Goal: Task Accomplishment & Management: Manage account settings

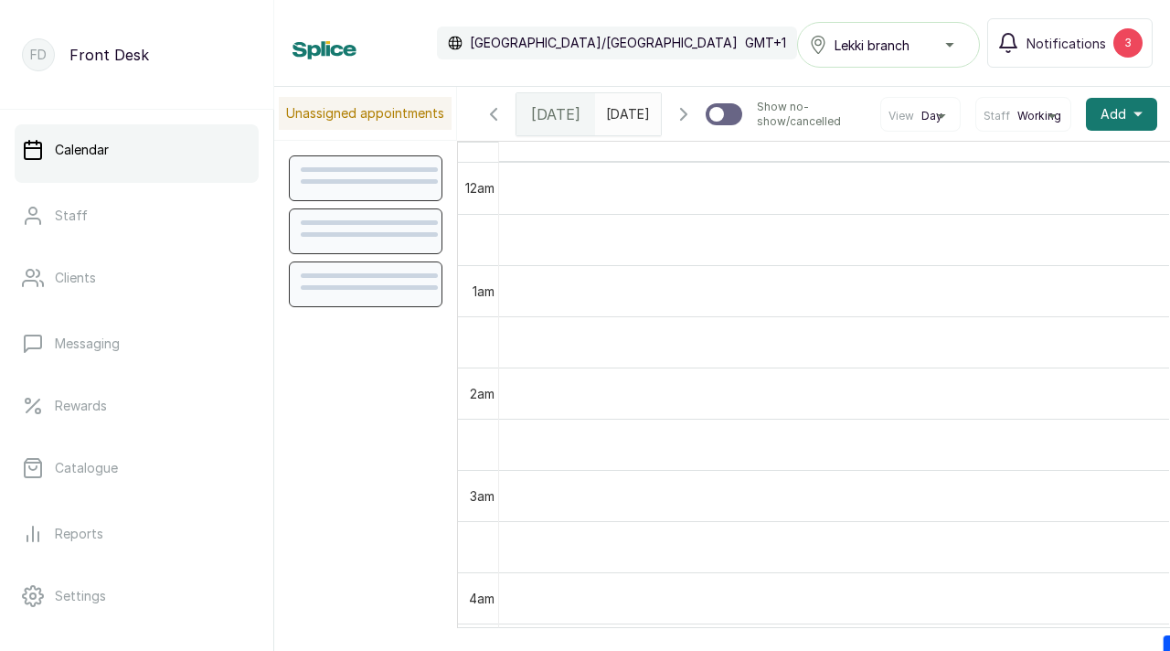
scroll to position [615, 0]
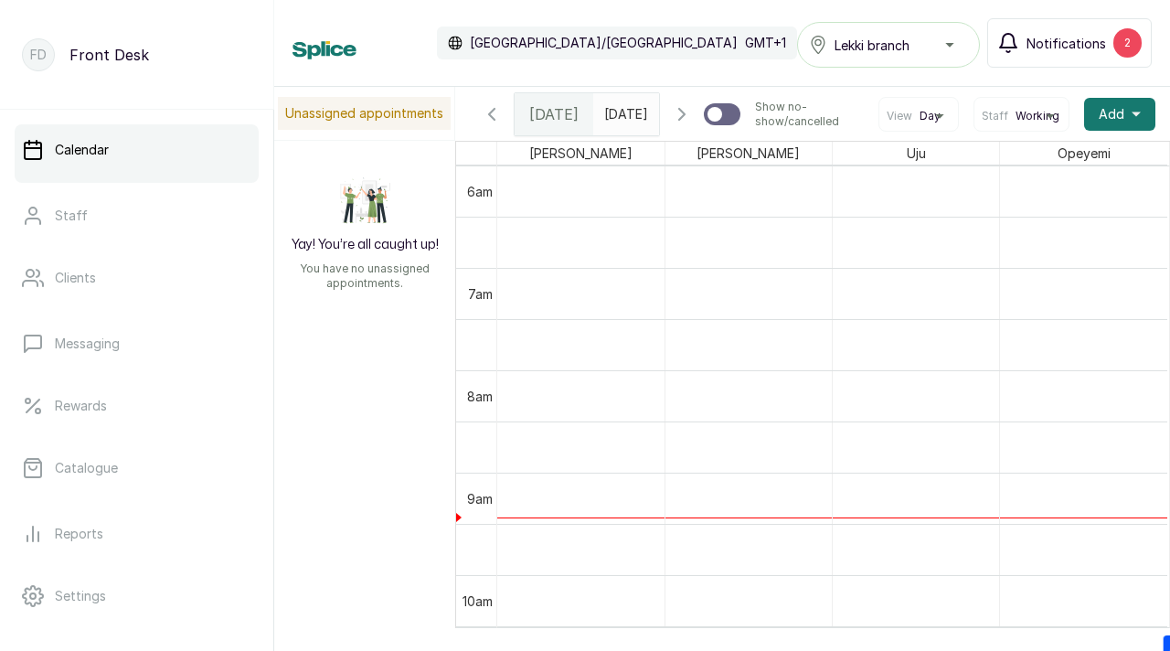
click at [1091, 39] on span "Notifications" at bounding box center [1067, 43] width 80 height 19
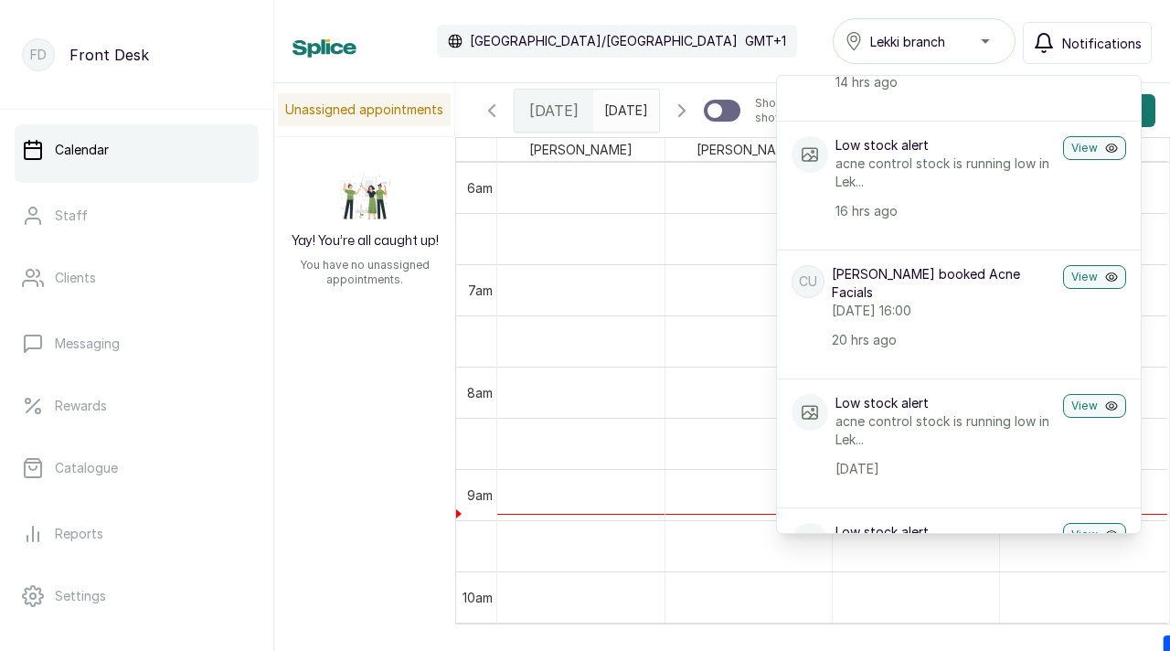
scroll to position [138, 0]
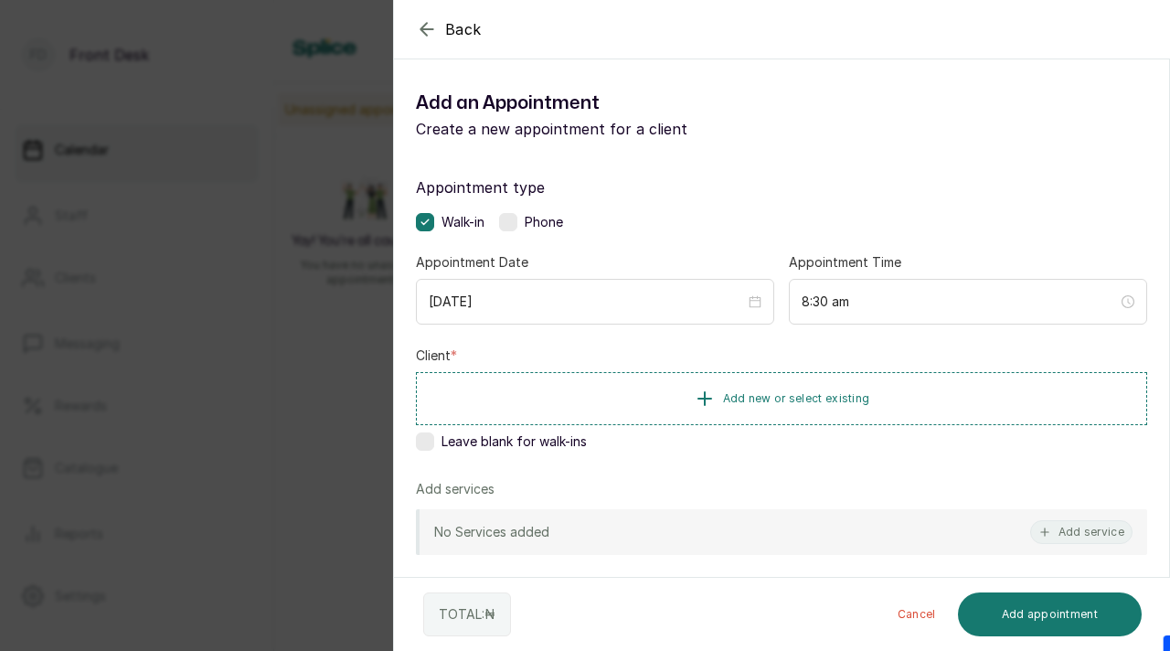
click at [334, 405] on div "Back Add Appointment Add an Appointment Create a new appointment for a client A…" at bounding box center [585, 325] width 1170 height 651
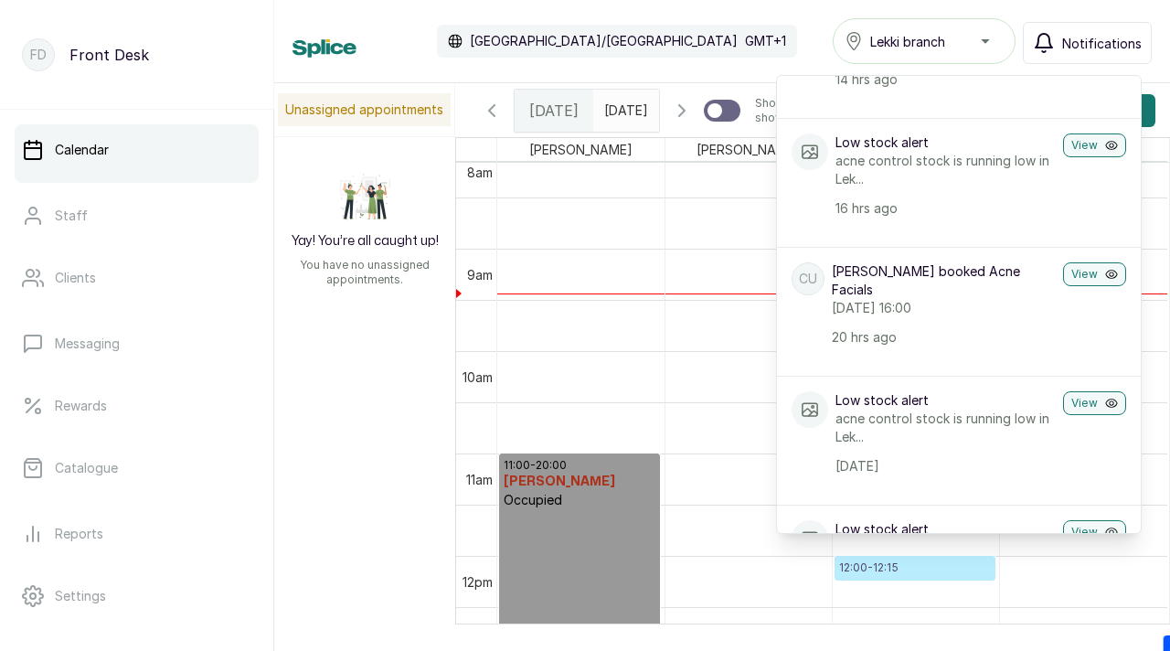
scroll to position [850, 0]
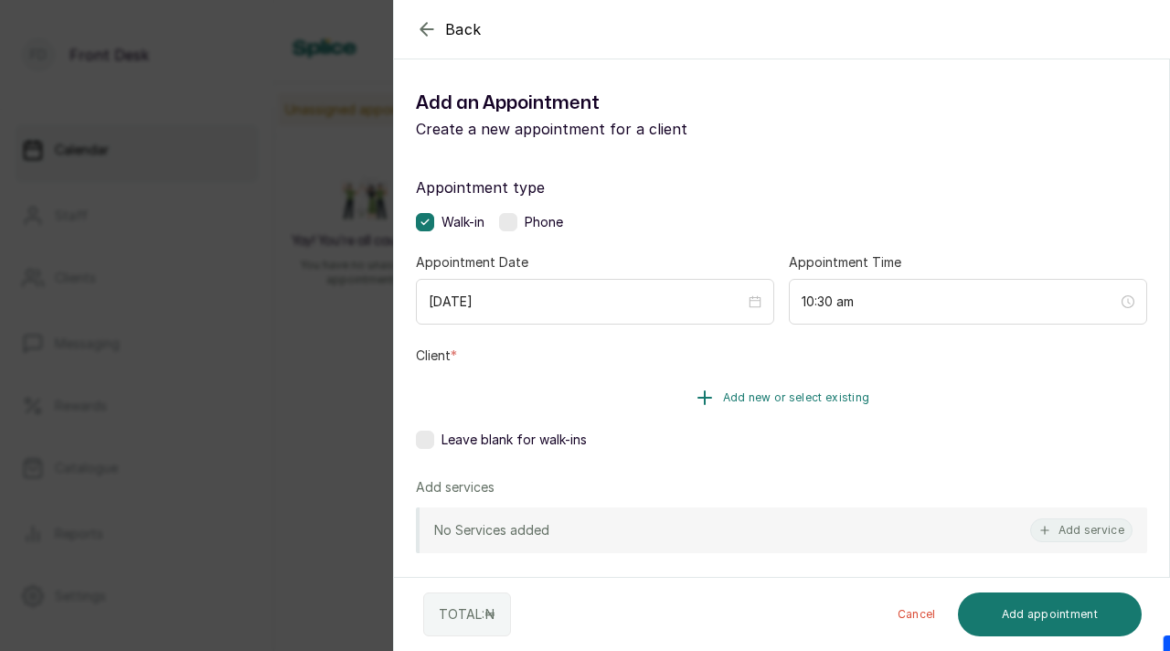
click at [742, 398] on span "Add new or select existing" at bounding box center [796, 397] width 147 height 15
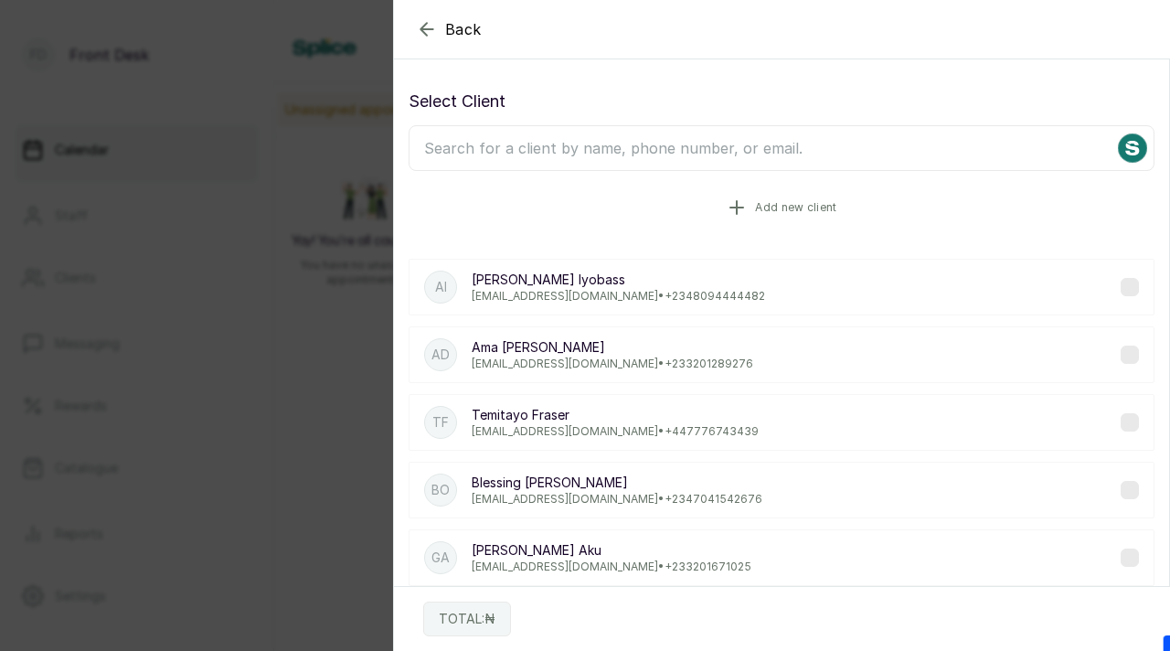
click at [739, 213] on icon "button" at bounding box center [737, 208] width 22 height 22
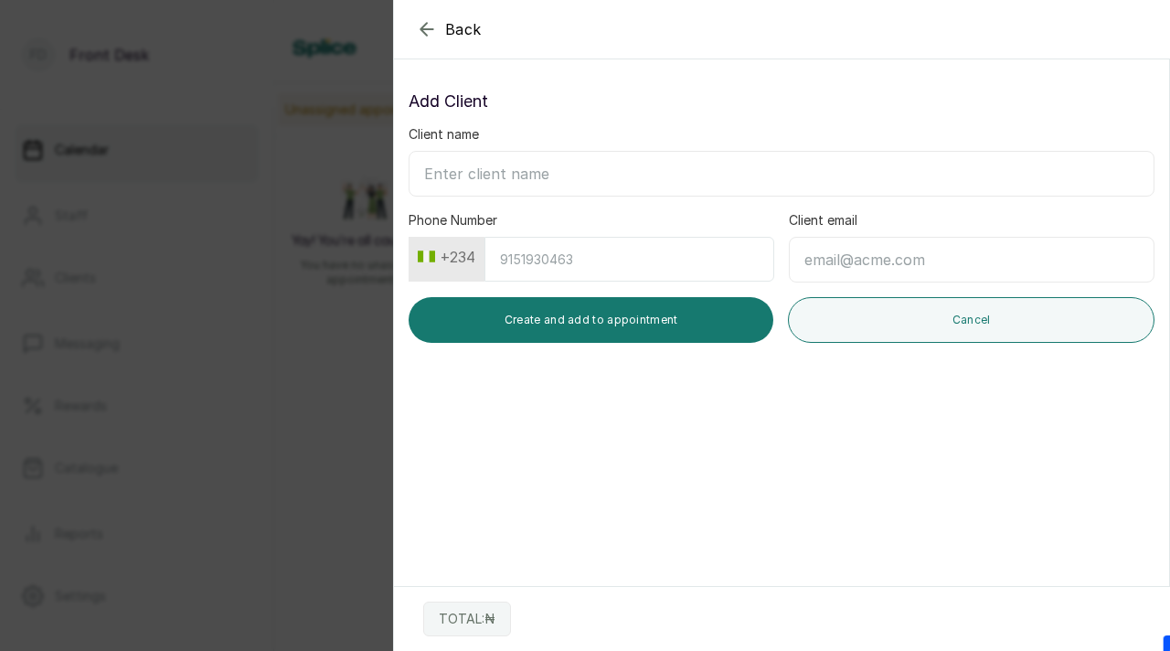
click at [722, 175] on input "Client name" at bounding box center [782, 174] width 746 height 46
type input "Bunmi Aladekugbe"
click at [840, 256] on input "Client email" at bounding box center [972, 260] width 366 height 46
type input "[EMAIL_ADDRESS][DOMAIN_NAME]"
click at [618, 263] on input "Phone Number" at bounding box center [629, 259] width 290 height 45
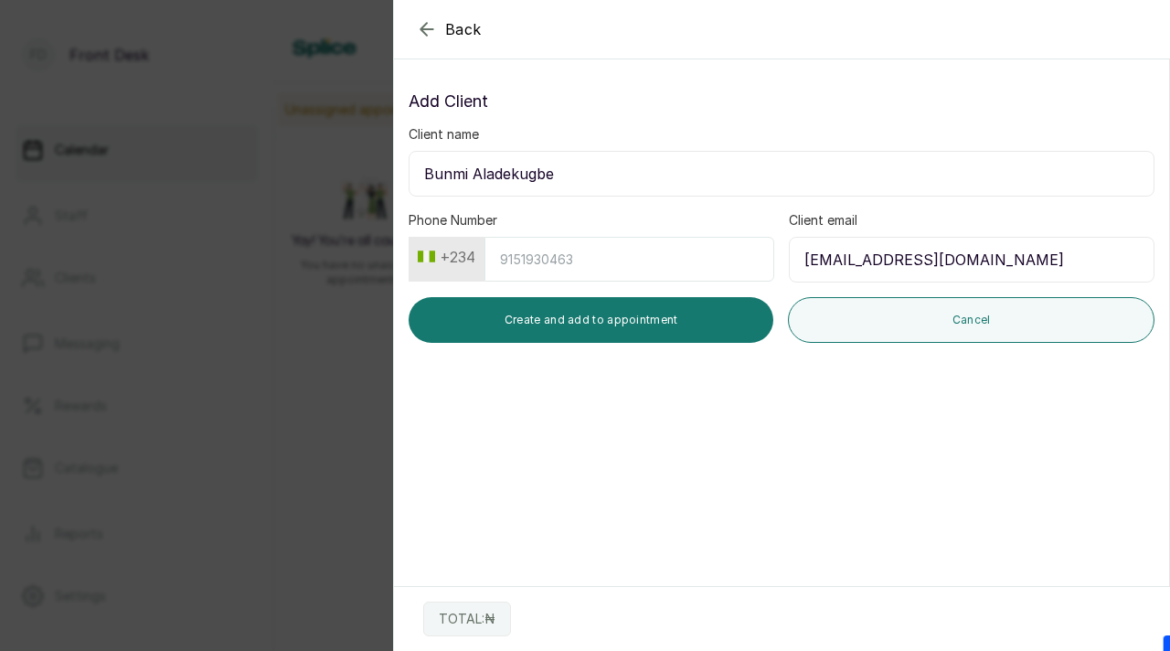
click at [469, 250] on button "+234" at bounding box center [446, 256] width 72 height 29
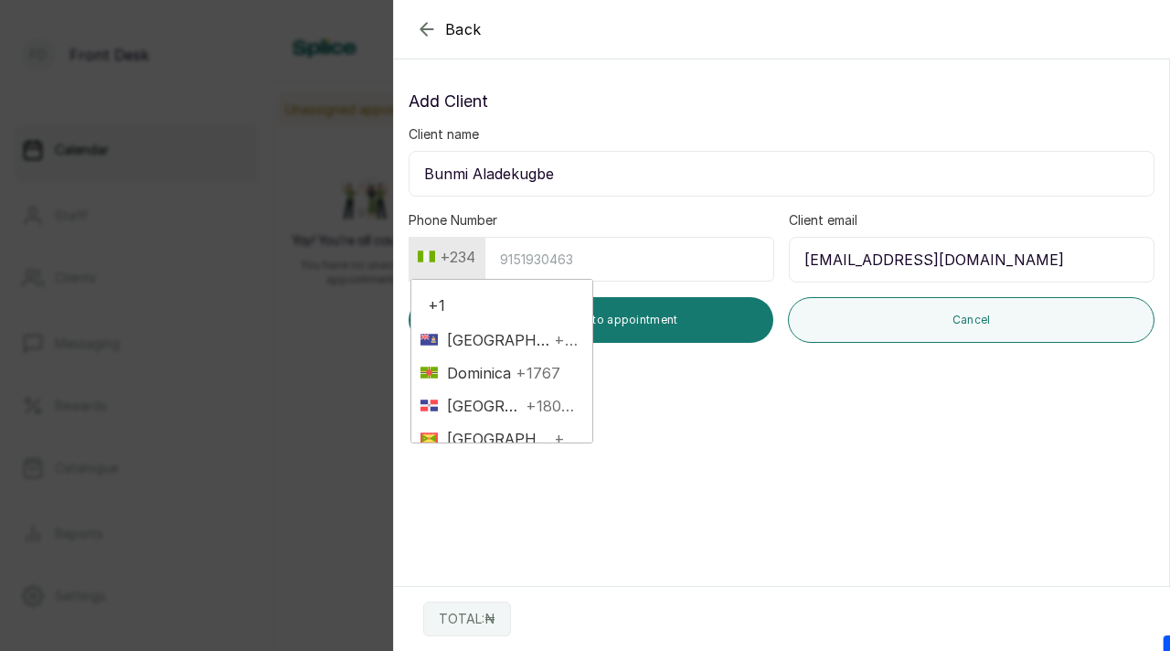
scroll to position [209, 0]
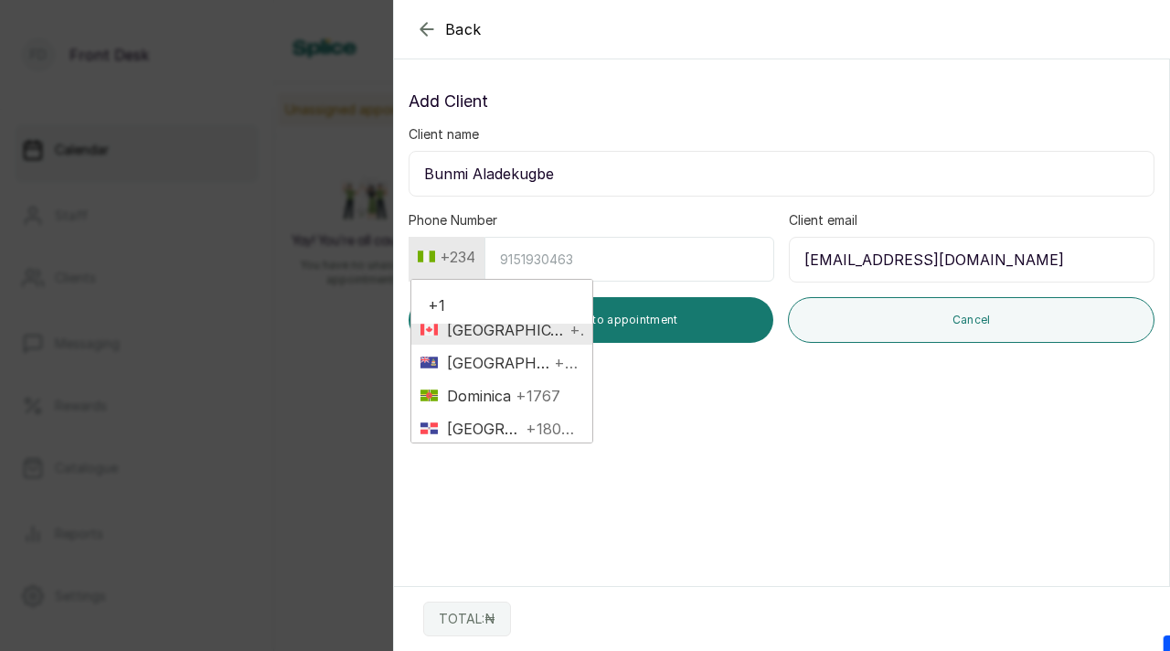
type input "+1"
click at [565, 339] on span "+1" at bounding box center [574, 330] width 18 height 22
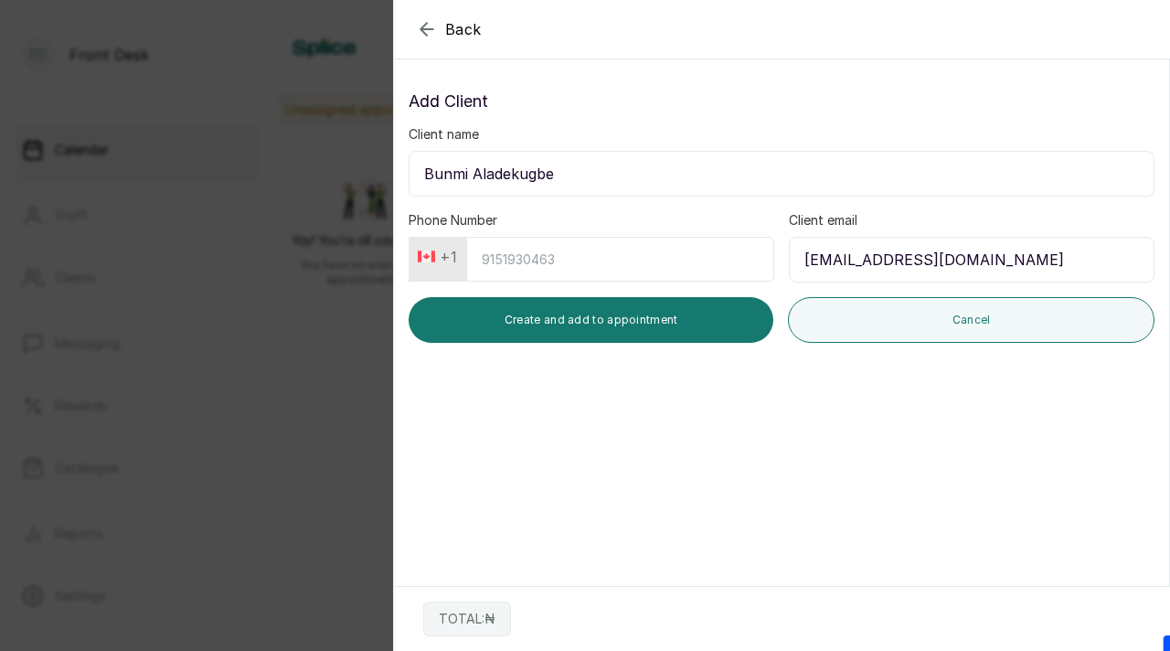
click at [525, 266] on input "Phone Number" at bounding box center [620, 259] width 308 height 45
click at [455, 259] on button "+1" at bounding box center [437, 256] width 54 height 29
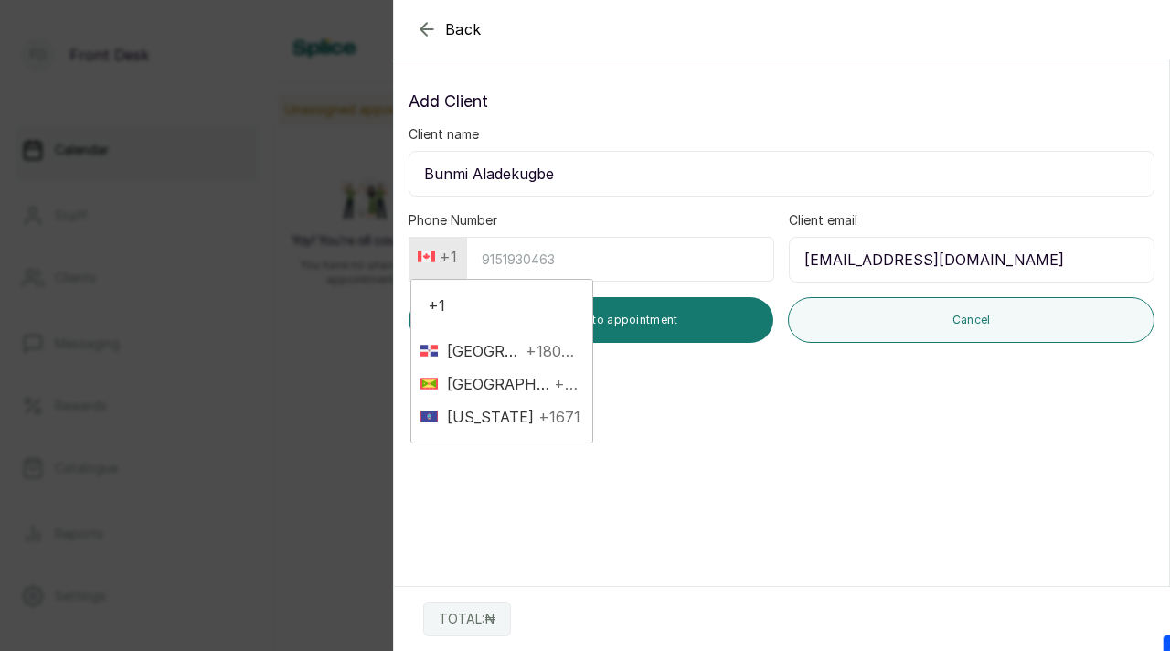
scroll to position [649, 0]
type input "+1"
click at [480, 390] on span "United States" at bounding box center [501, 384] width 127 height 22
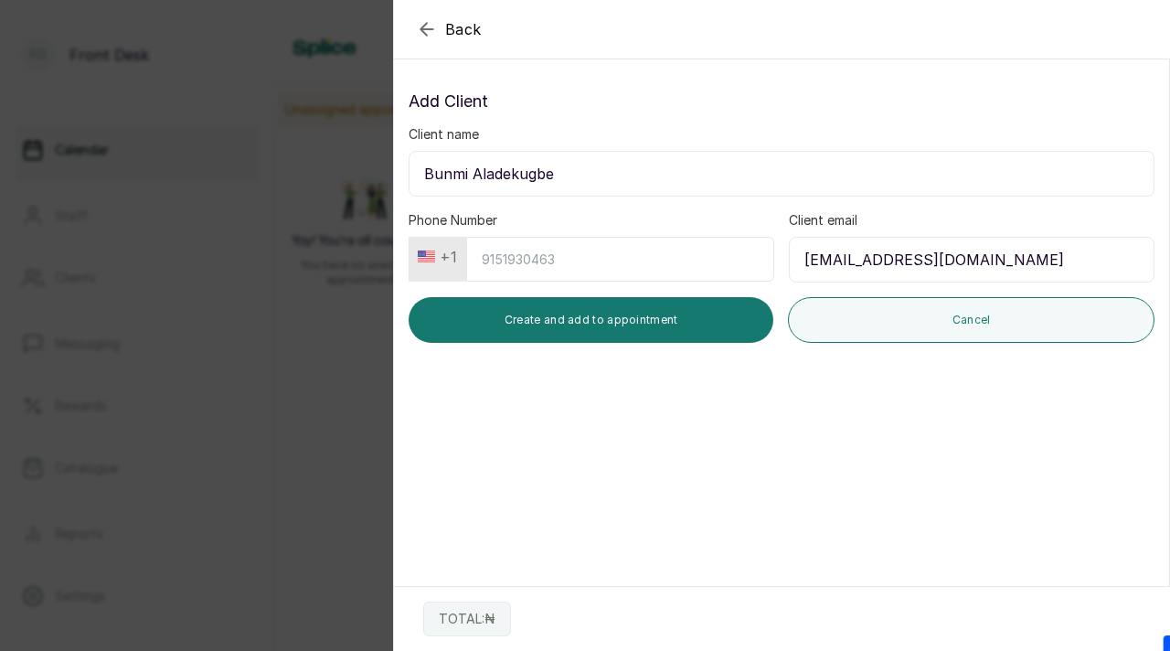
click at [544, 257] on input "Phone Number" at bounding box center [620, 259] width 308 height 45
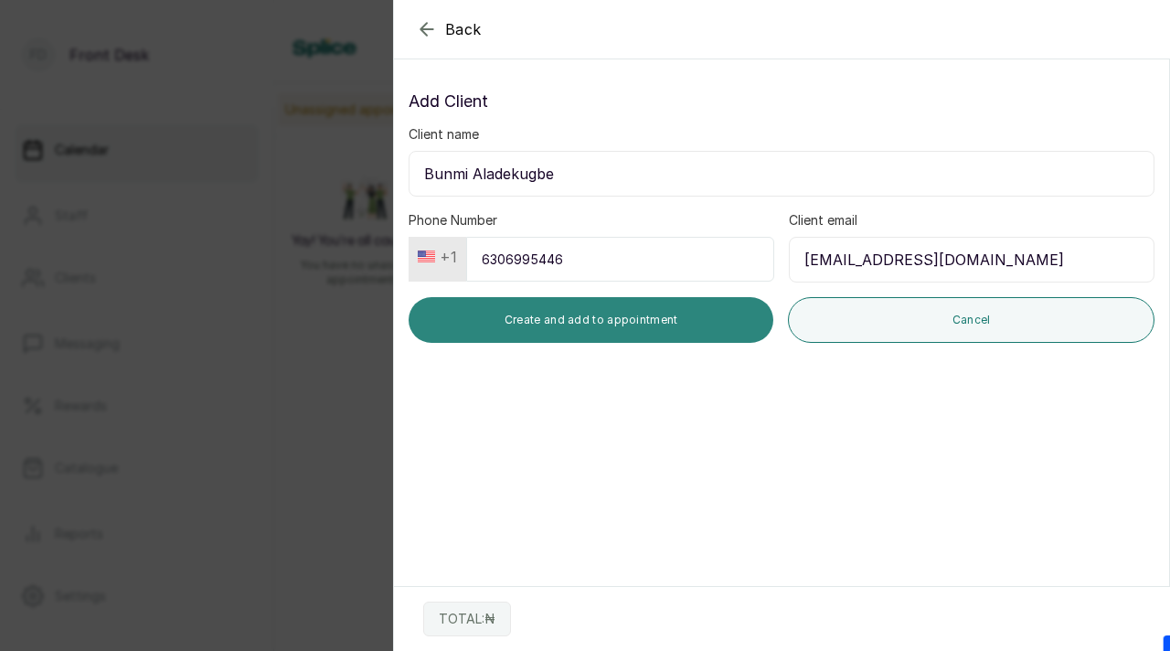
type input "6306995446"
click at [681, 331] on button "Create and add to appointment" at bounding box center [591, 320] width 365 height 46
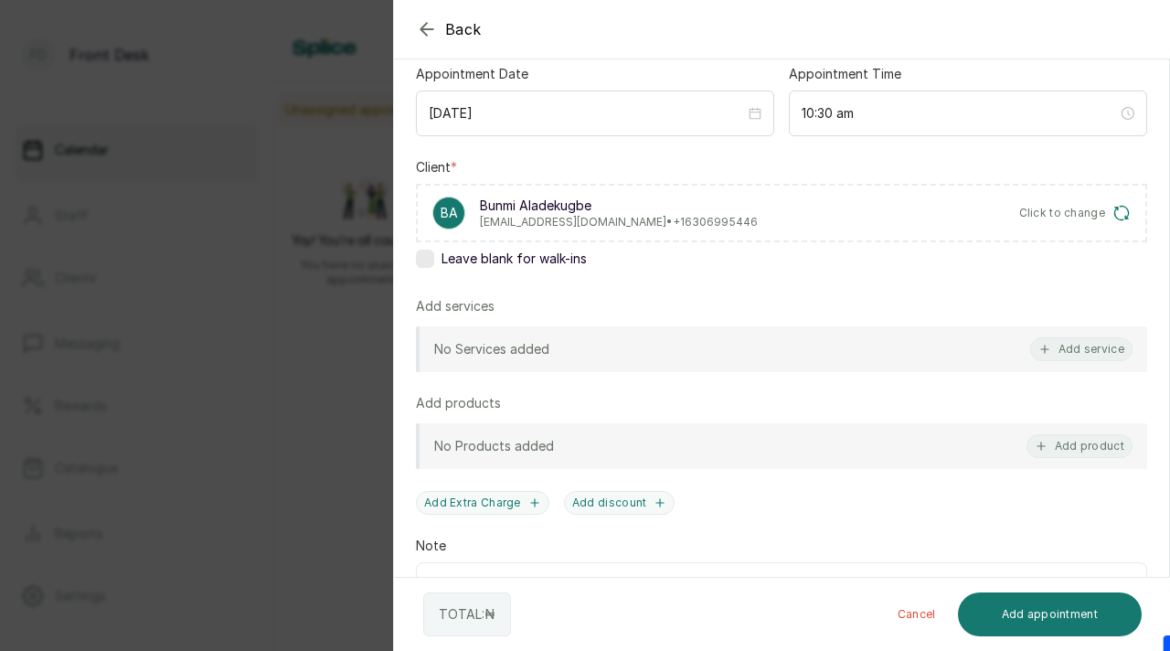
scroll to position [202, 0]
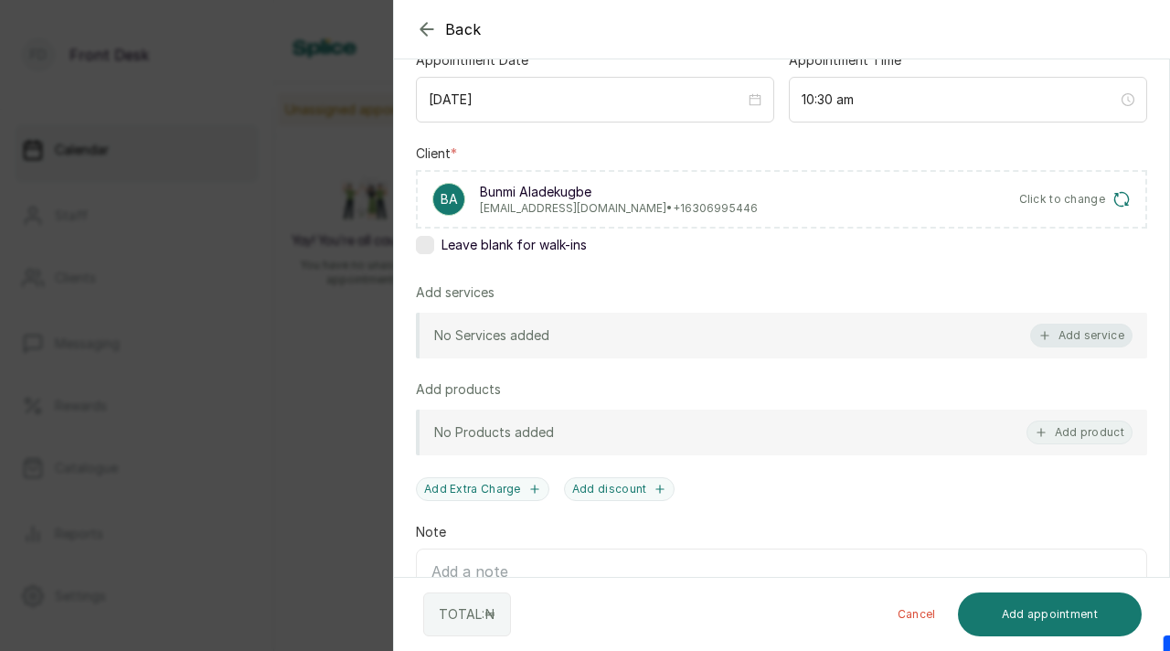
click at [1075, 335] on button "Add service" at bounding box center [1081, 336] width 102 height 24
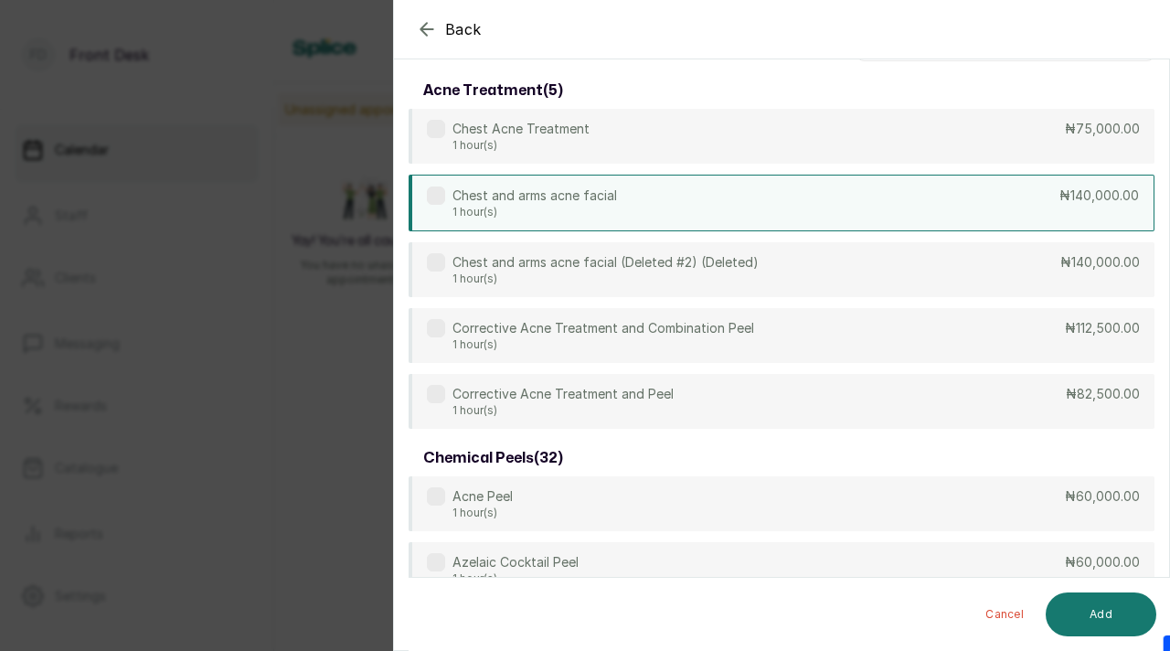
scroll to position [0, 0]
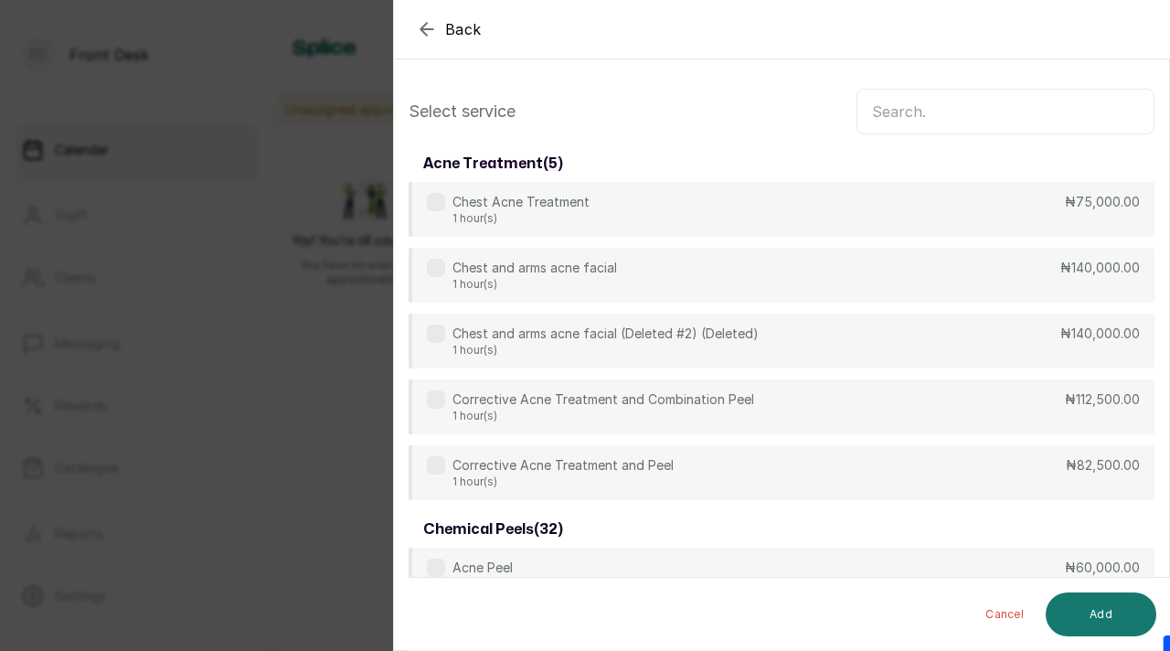
click at [955, 122] on input "text" at bounding box center [1006, 112] width 298 height 46
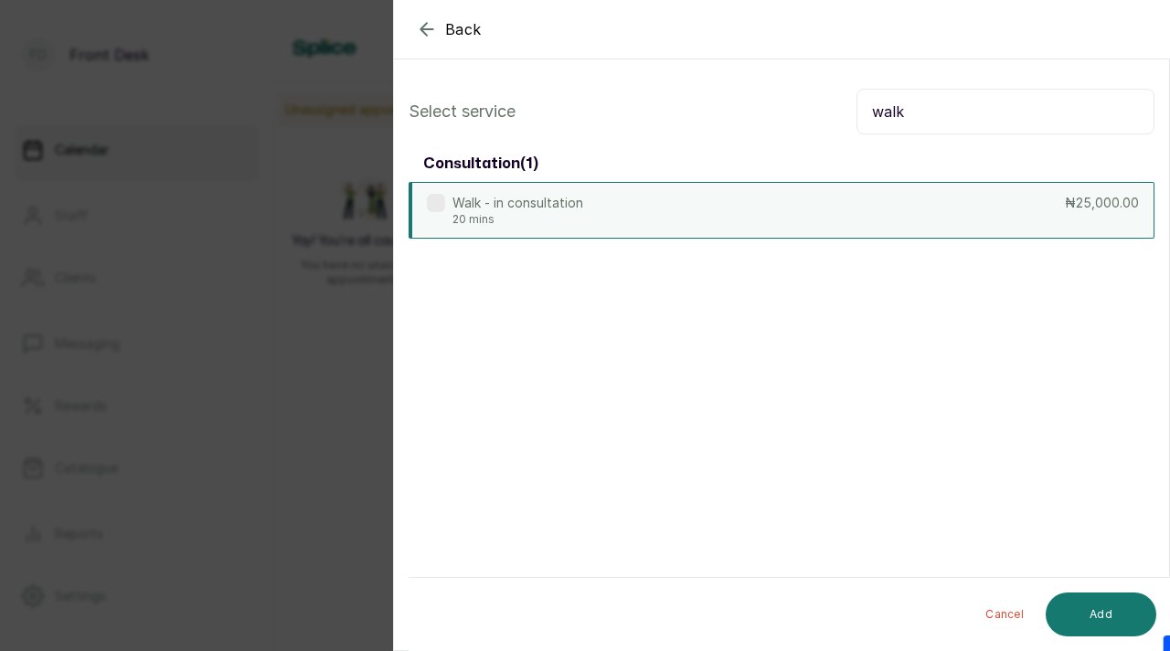
type input "walk"
click at [438, 198] on label at bounding box center [436, 203] width 18 height 18
click at [1099, 604] on button "Add" at bounding box center [1101, 614] width 111 height 44
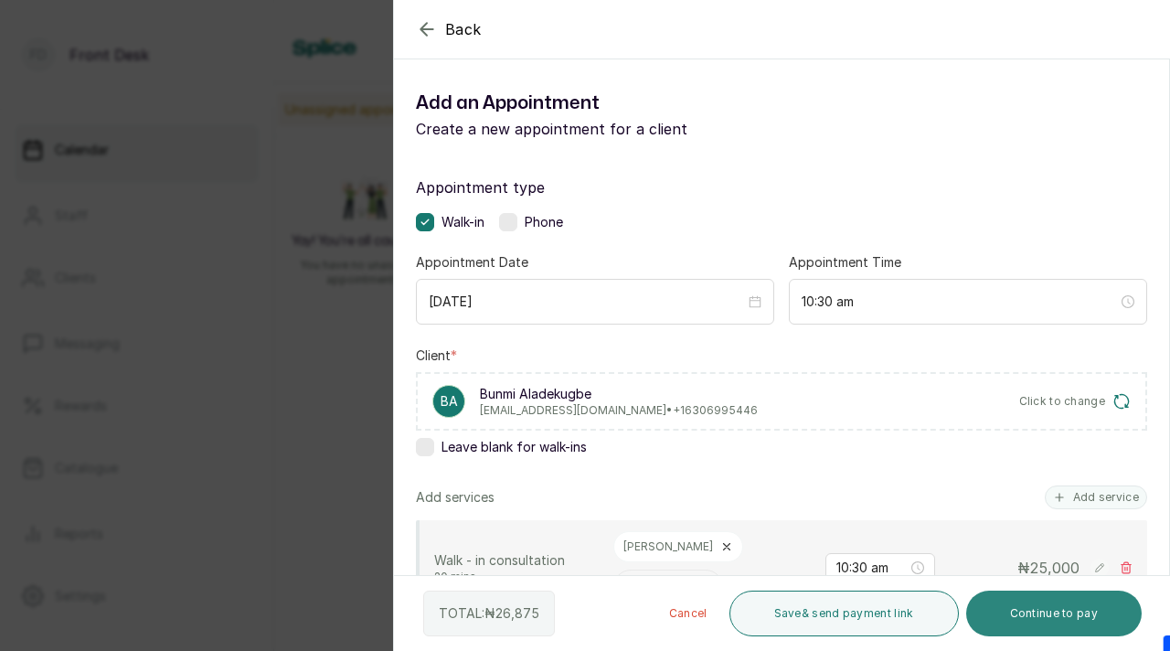
click at [1051, 609] on button "Continue to pay" at bounding box center [1054, 614] width 176 height 46
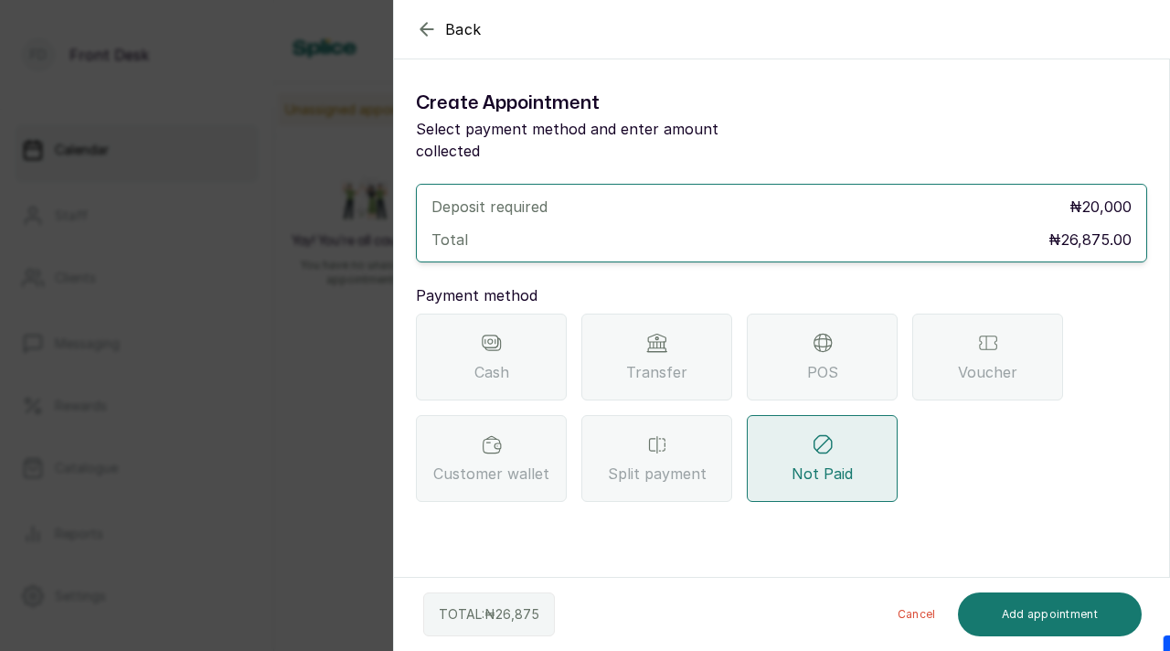
click at [641, 367] on div "Transfer" at bounding box center [656, 357] width 151 height 87
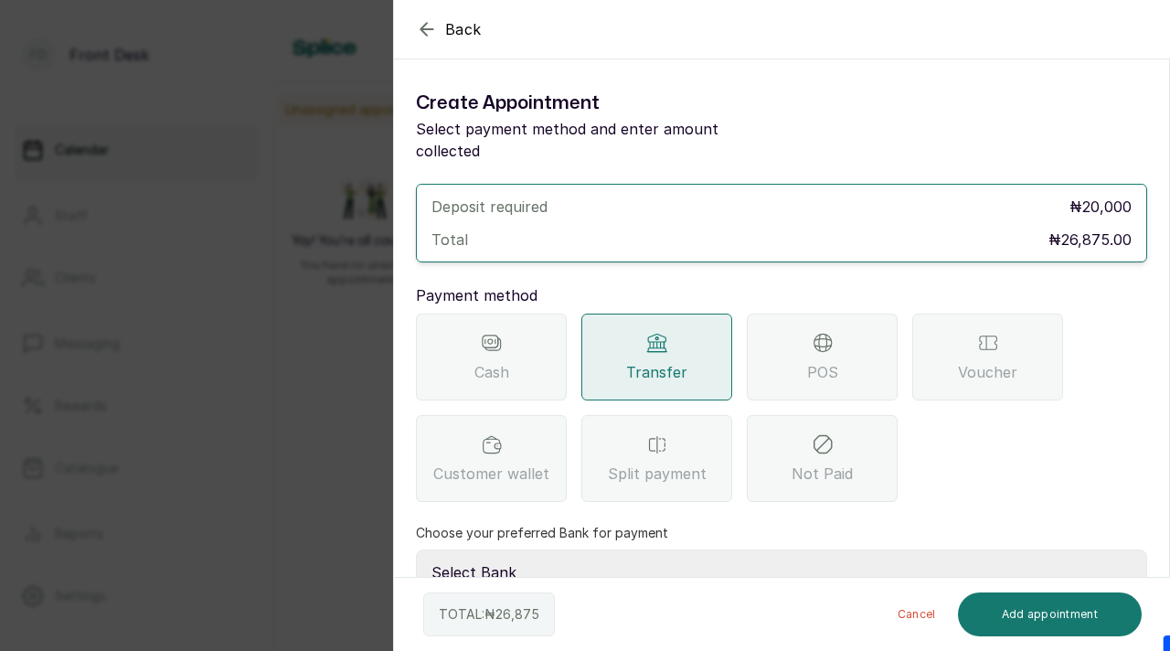
scroll to position [108, 0]
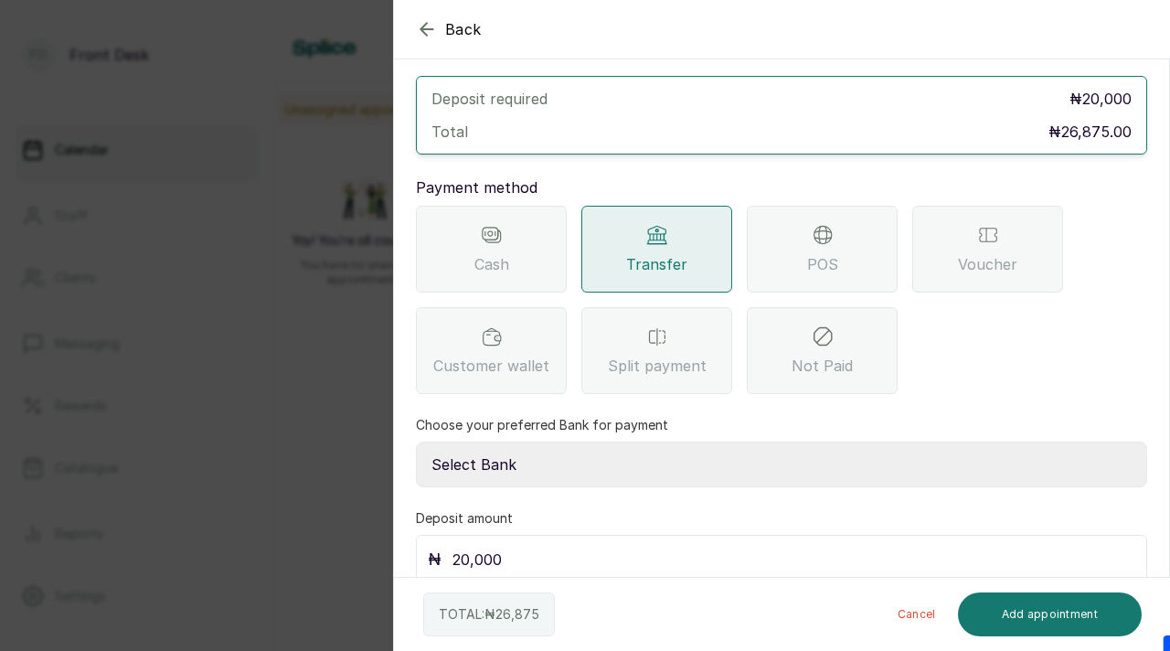
click at [683, 442] on select "Select Bank DONNA ONYENDI Fairmoney Microfinance Bank SKN ANALYTICS MED AESTH. …" at bounding box center [781, 465] width 731 height 46
select select "43272bc0-21c6-4b19-b9fb-c2093b8603c2"
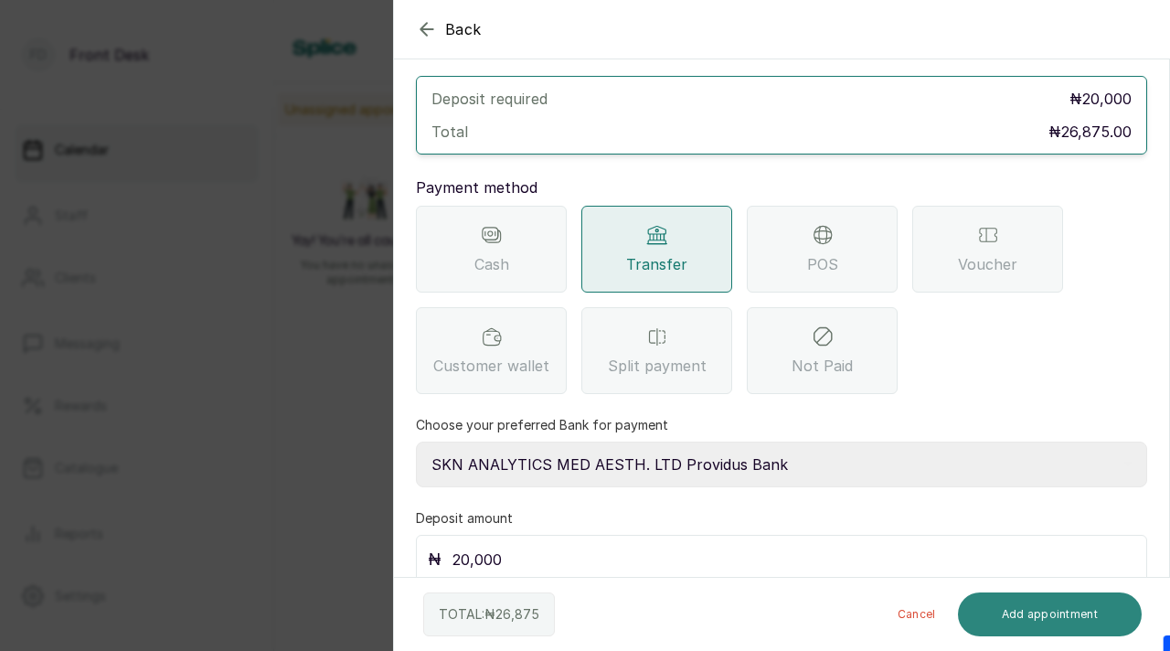
click at [971, 607] on button "Add appointment" at bounding box center [1050, 614] width 185 height 44
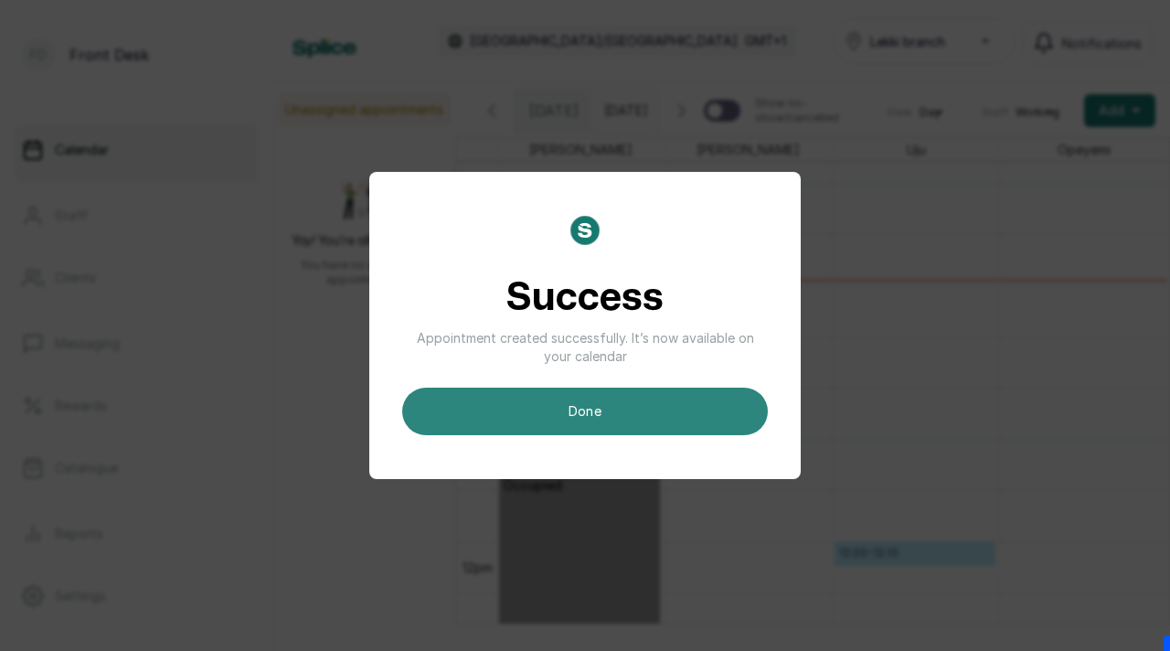
click at [674, 430] on button "done" at bounding box center [585, 412] width 366 height 48
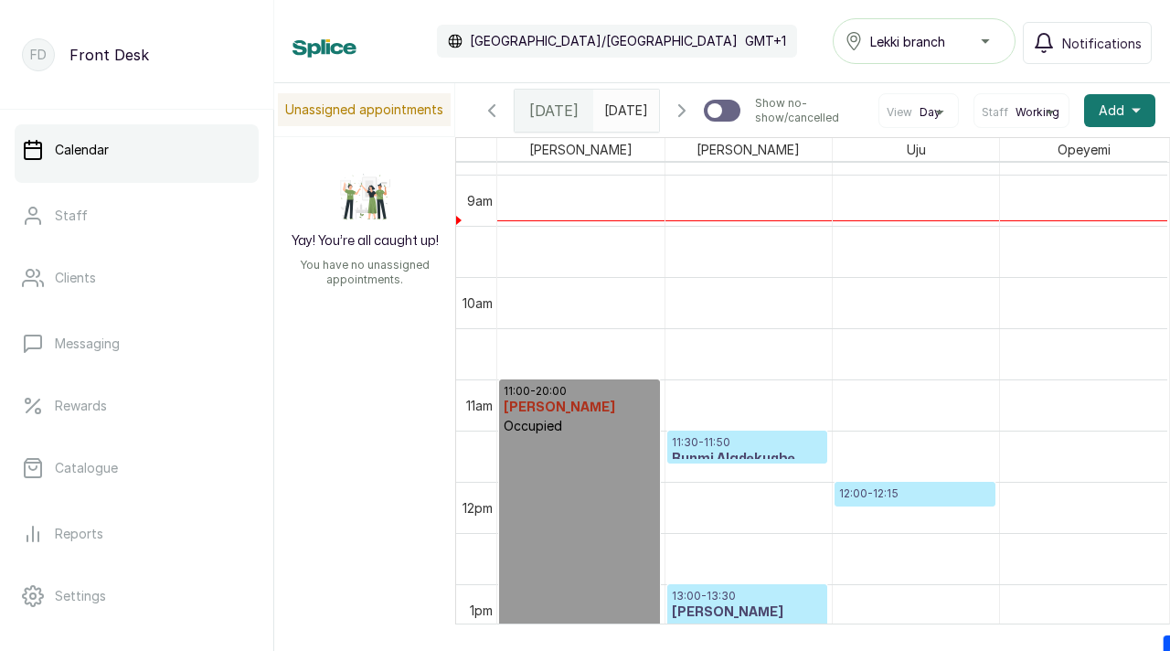
scroll to position [912, 0]
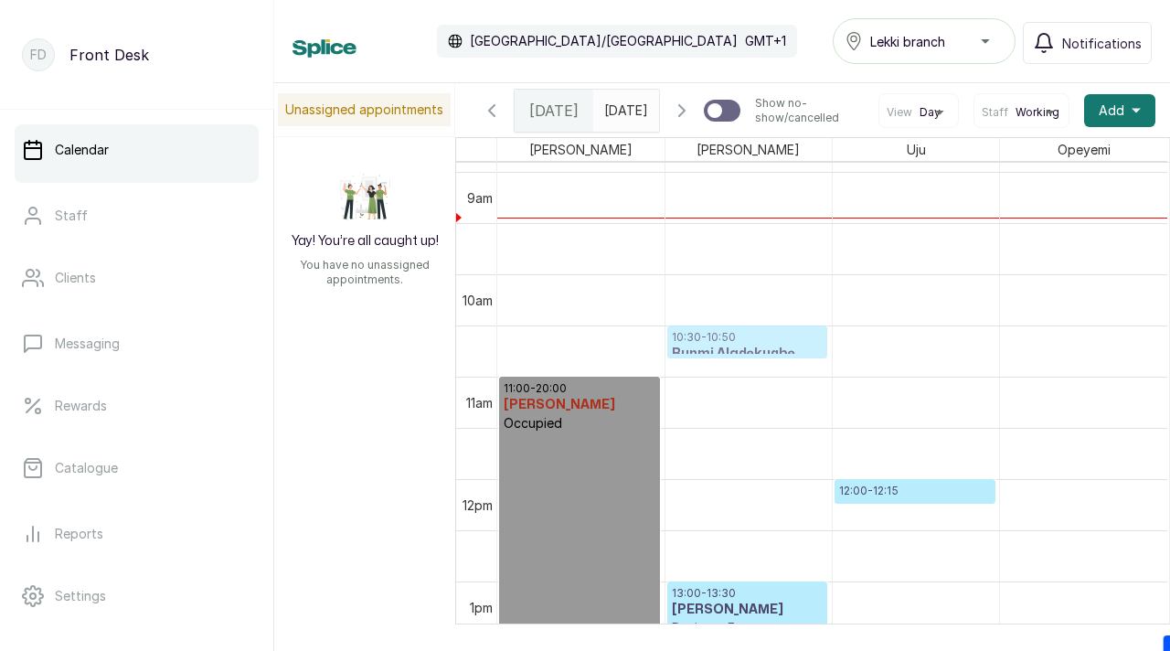
drag, startPoint x: 789, startPoint y: 447, endPoint x: 778, endPoint y: 342, distance: 105.7
click at [778, 339] on div "11:30 - 11:50 Bunmi Aladekugbe Walk - in consultation Confirmed 13:00 - 13:30 A…" at bounding box center [748, 478] width 166 height 2457
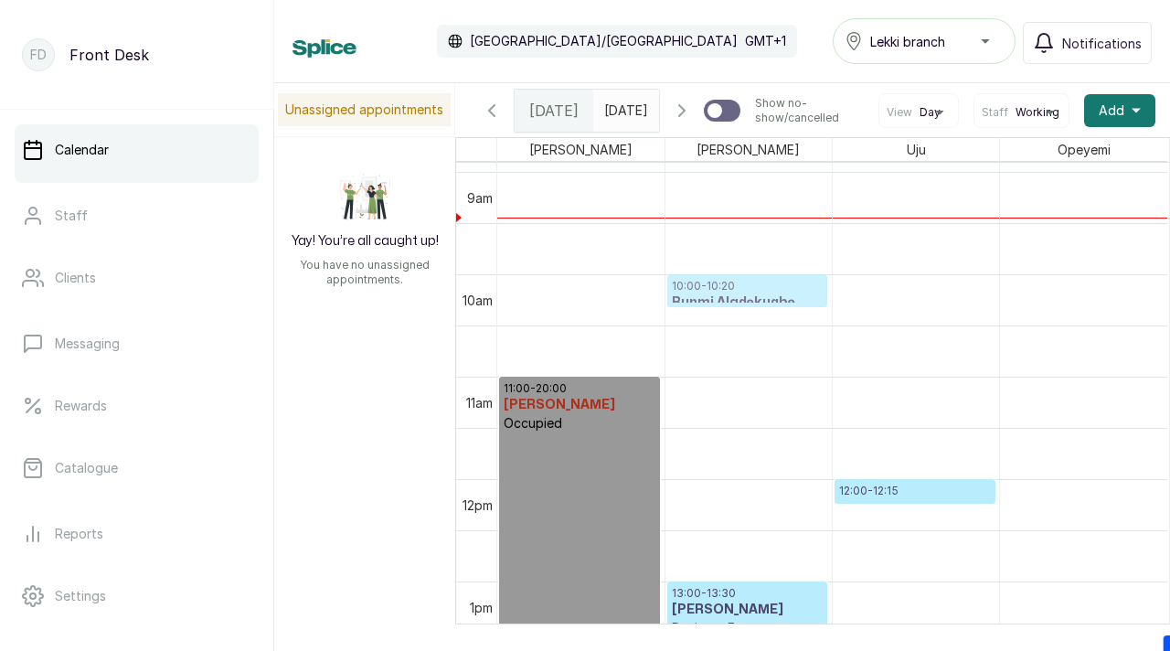
drag, startPoint x: 771, startPoint y: 460, endPoint x: 768, endPoint y: 295, distance: 164.6
click at [768, 294] on div "11:30 - 11:50 Bunmi Aladekugbe Walk - in consultation Confirmed 13:00 - 13:30 A…" at bounding box center [748, 478] width 166 height 2457
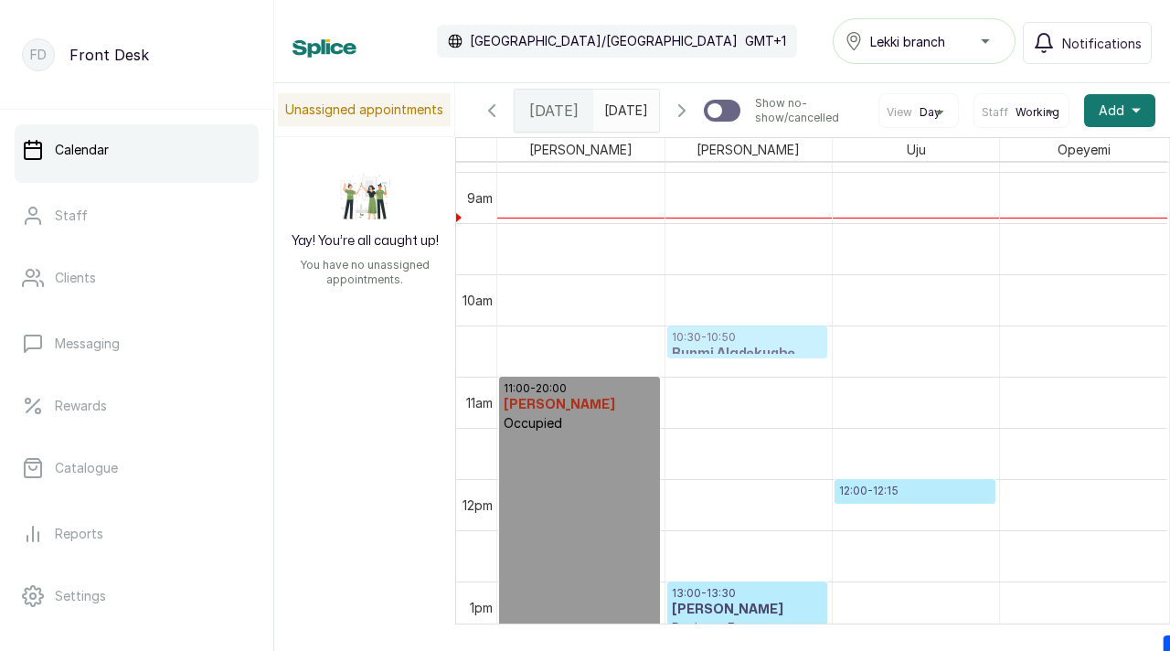
drag, startPoint x: 726, startPoint y: 409, endPoint x: 726, endPoint y: 371, distance: 37.5
click at [726, 371] on div "11:00 - 20:00 Donna Onyendi Occupied 11:00 - 11:20 Bunmi Aladekugbe Walk - in c…" at bounding box center [832, 478] width 670 height 2457
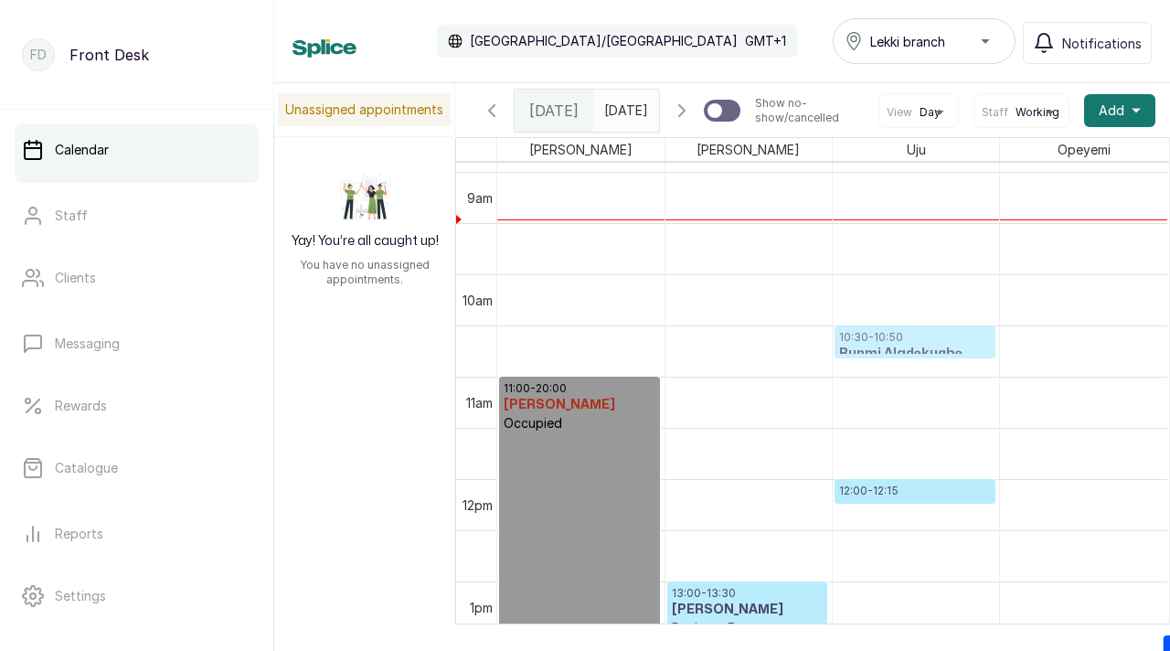
drag, startPoint x: 704, startPoint y: 463, endPoint x: 863, endPoint y: 364, distance: 187.7
click at [864, 364] on tr "11:00 - 20:00 Donna Onyendi Occupied 11:30 - 11:50 Bunmi Aladekugbe Walk - in c…" at bounding box center [832, 478] width 670 height 2457
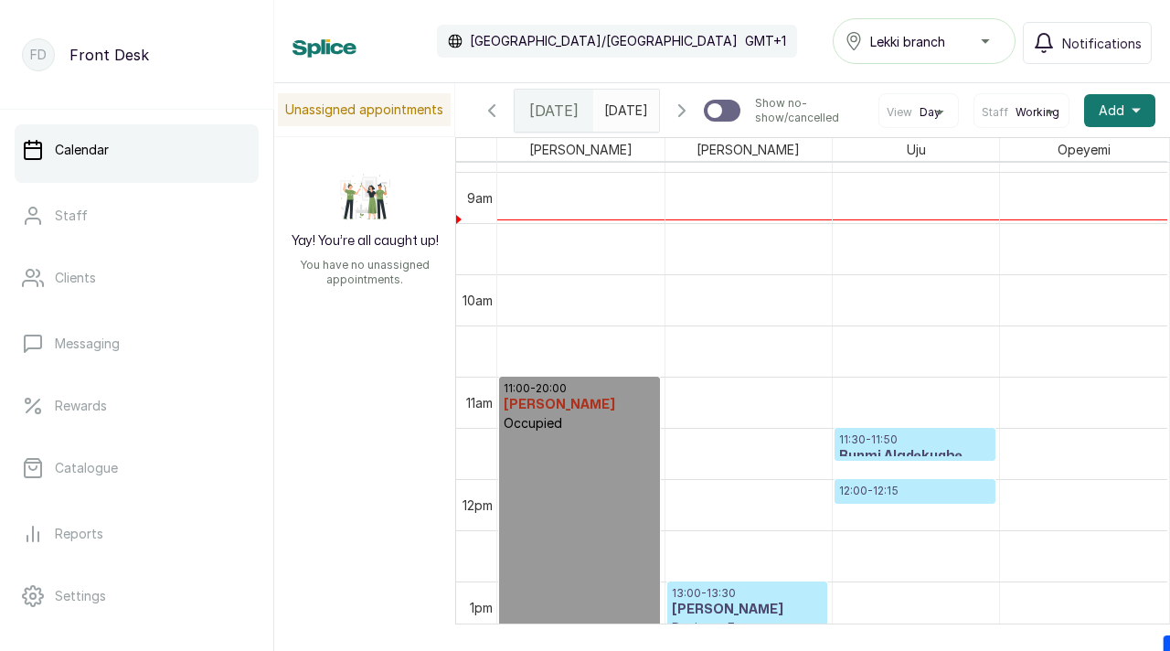
click at [870, 446] on p "11:30 - 11:50" at bounding box center [915, 439] width 152 height 15
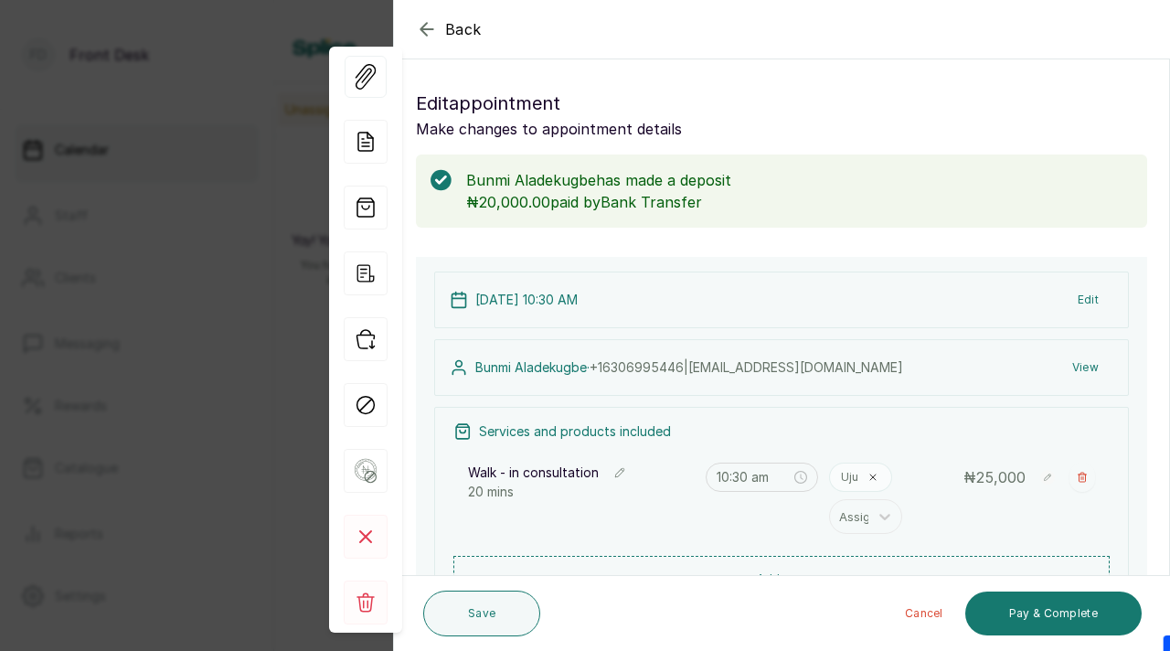
scroll to position [615, 0]
click at [747, 477] on input "10:30 am" at bounding box center [754, 477] width 77 height 20
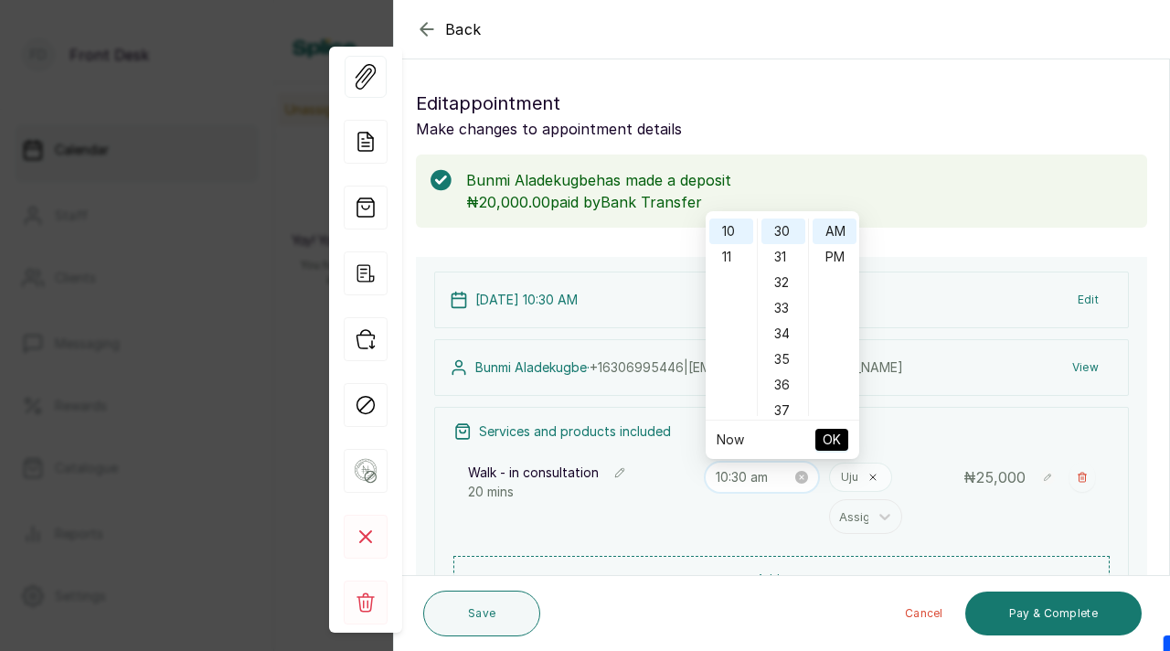
scroll to position [768, 0]
click at [823, 436] on span "OK" at bounding box center [832, 439] width 18 height 35
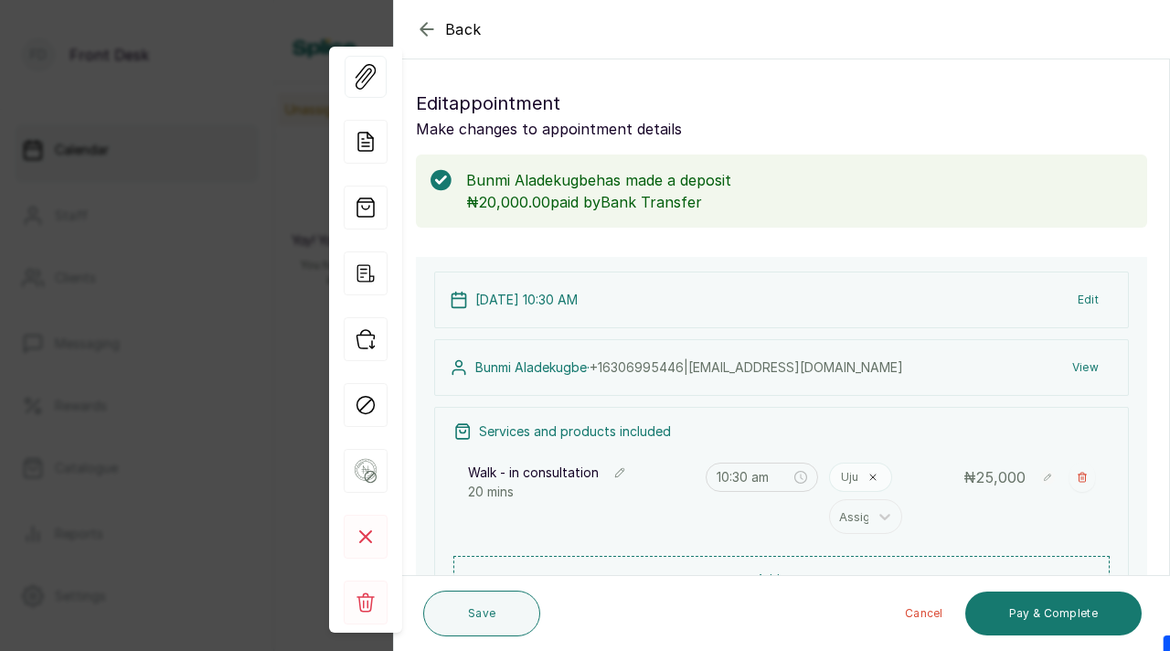
click at [844, 478] on p "Uju" at bounding box center [849, 477] width 17 height 15
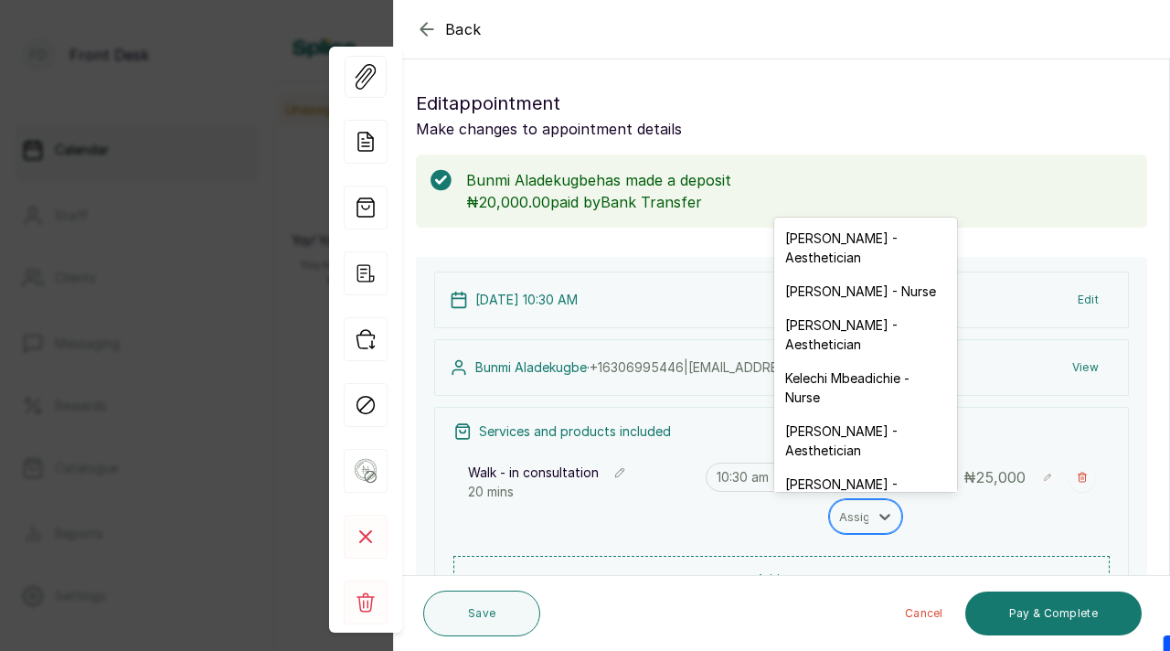
click at [851, 516] on div at bounding box center [858, 517] width 38 height 24
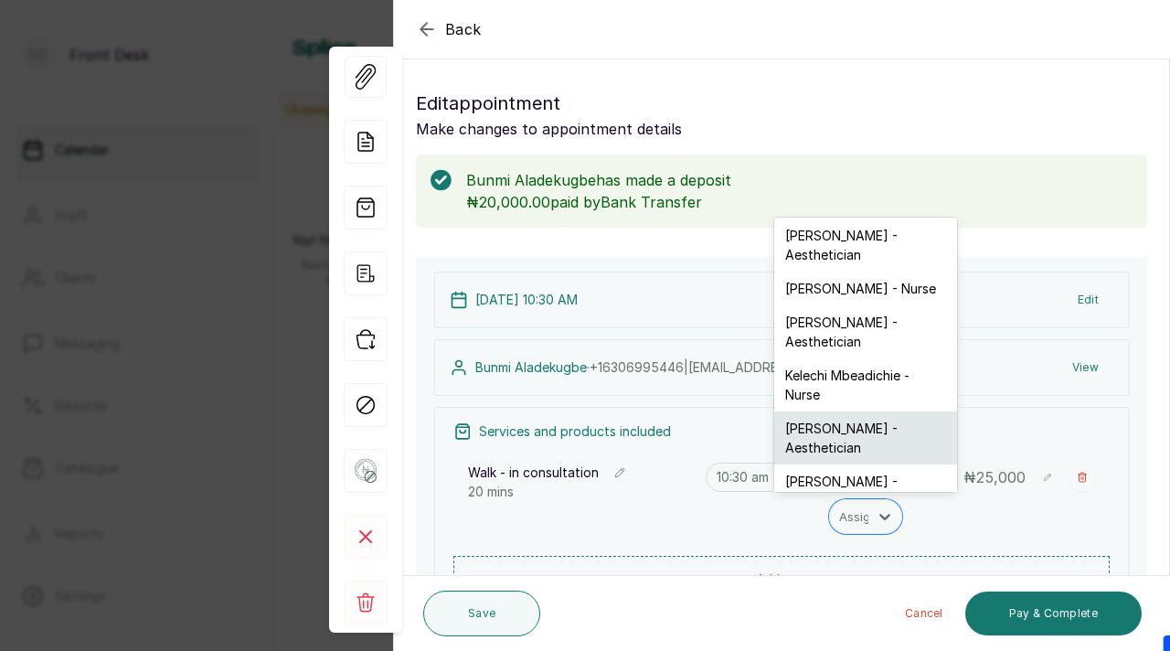
scroll to position [13, 0]
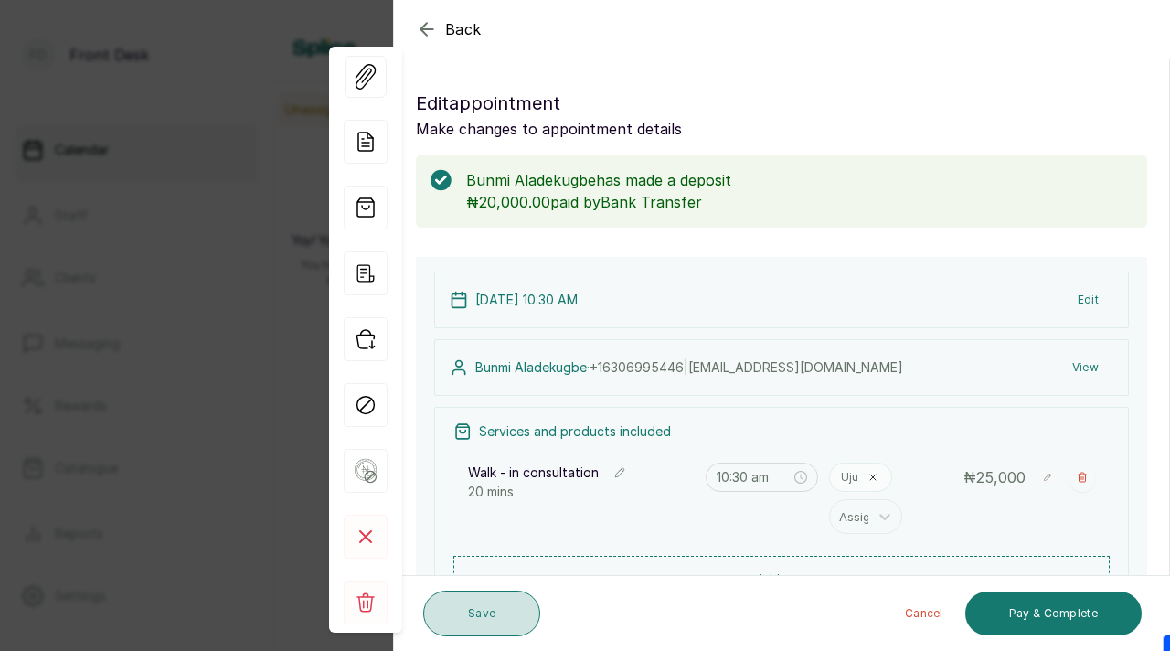
click at [480, 628] on button "Save" at bounding box center [481, 614] width 117 height 46
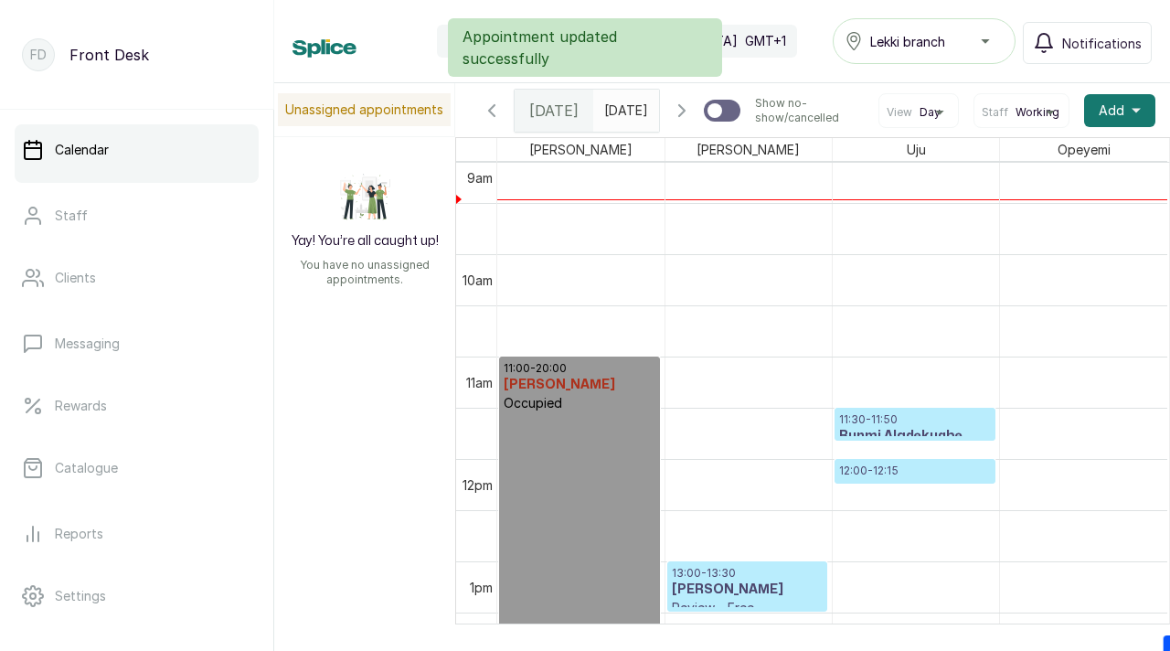
scroll to position [952, 0]
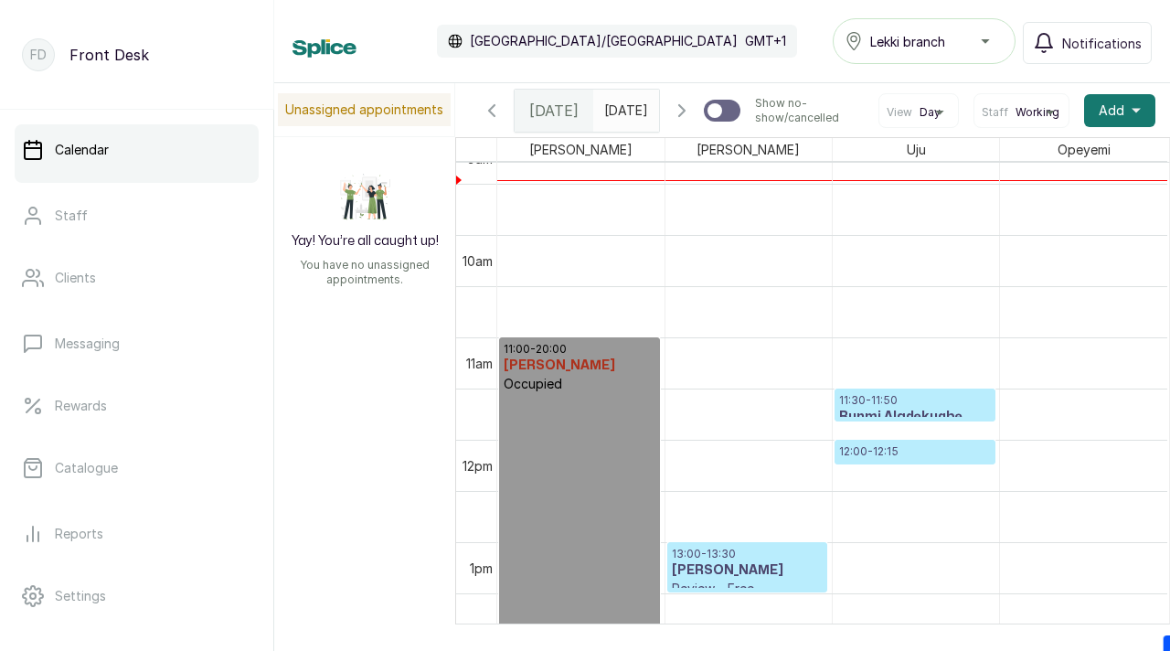
click at [501, 104] on icon "button" at bounding box center [492, 111] width 22 height 22
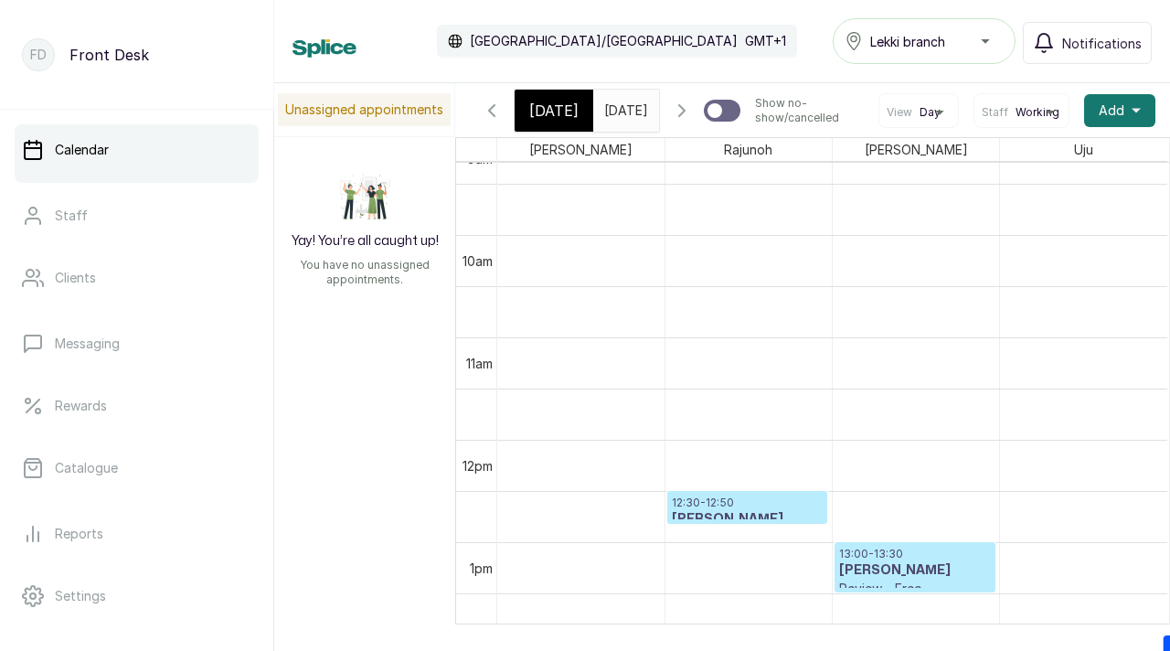
scroll to position [615, 0]
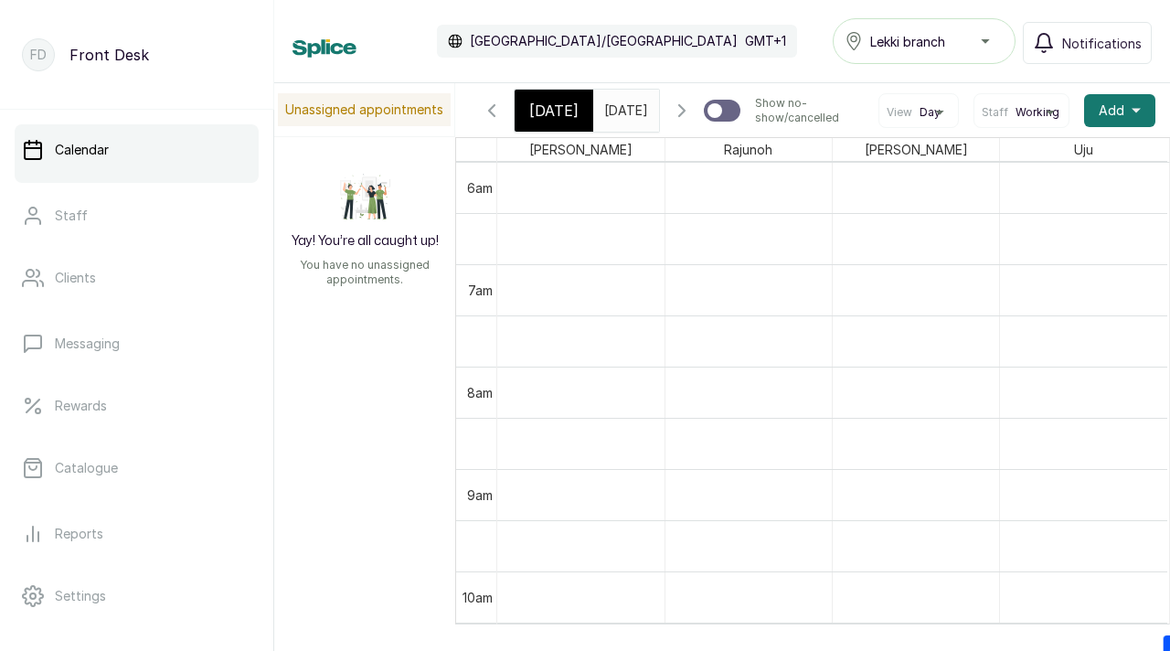
click at [698, 131] on button "Show no-show/cancelled" at bounding box center [682, 111] width 44 height 44
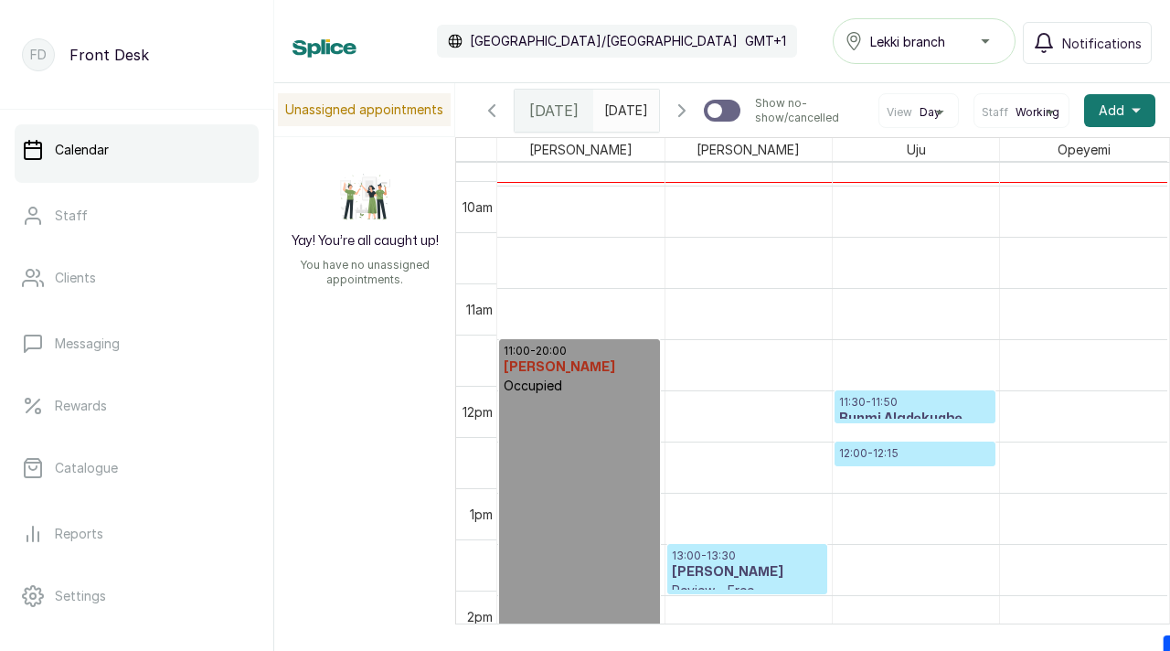
scroll to position [1005, 0]
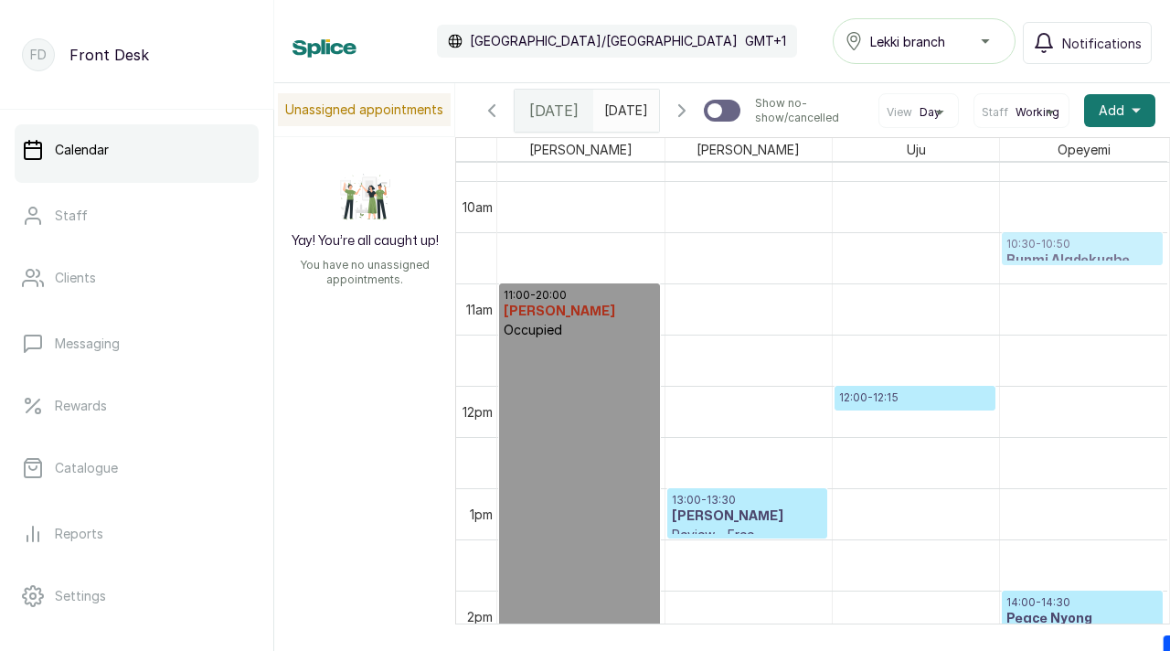
drag, startPoint x: 910, startPoint y: 358, endPoint x: 1072, endPoint y: 282, distance: 179.5
click at [1072, 282] on div "11:00 - 20:00 Donna Onyendi Occupied 13:00 - 13:30 Alice Oyeniyi Review - Free …" at bounding box center [832, 385] width 670 height 2457
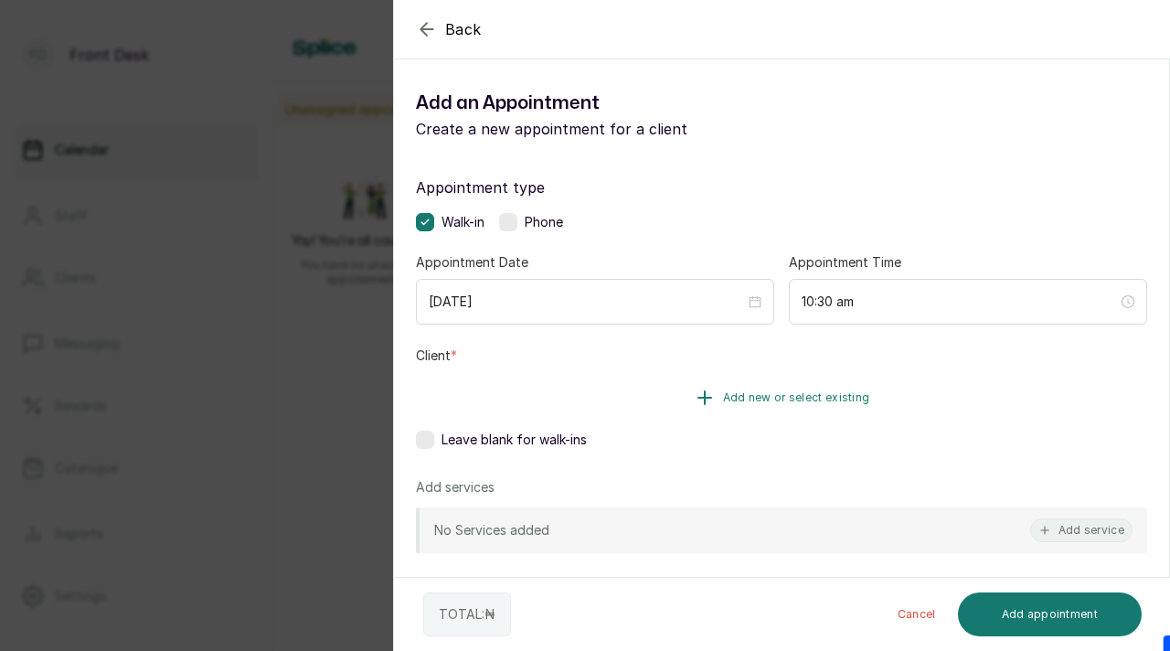
click at [790, 403] on span "Add new or select existing" at bounding box center [796, 397] width 147 height 15
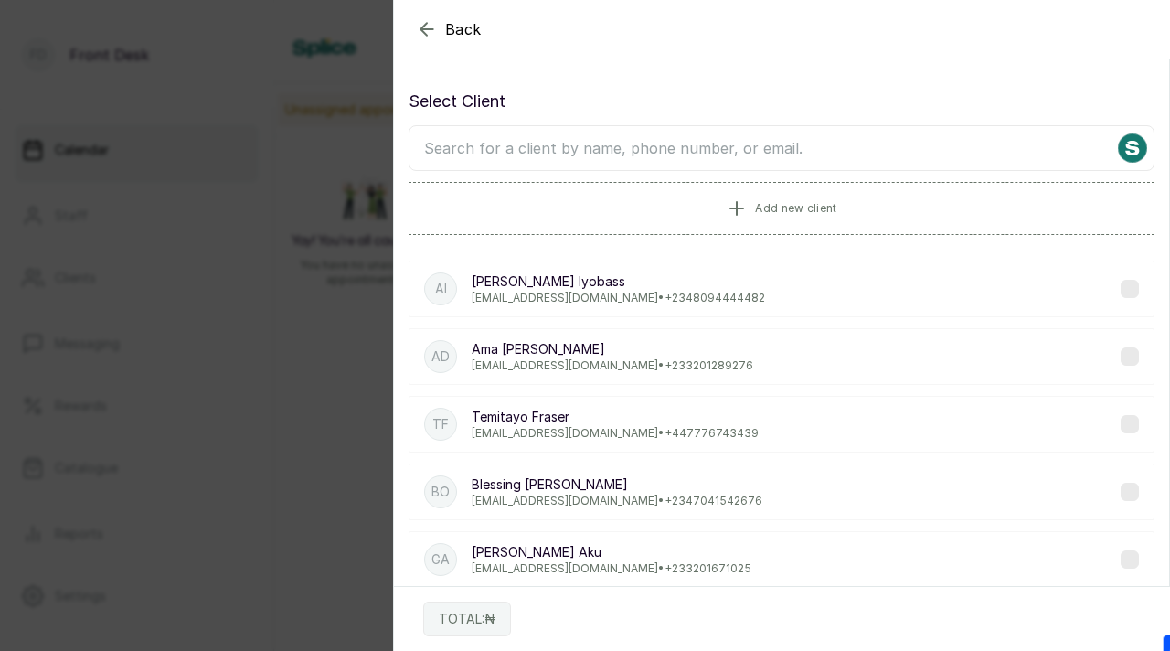
click at [828, 149] on input "text" at bounding box center [782, 148] width 746 height 46
click at [828, 222] on button "Add new client" at bounding box center [782, 207] width 746 height 51
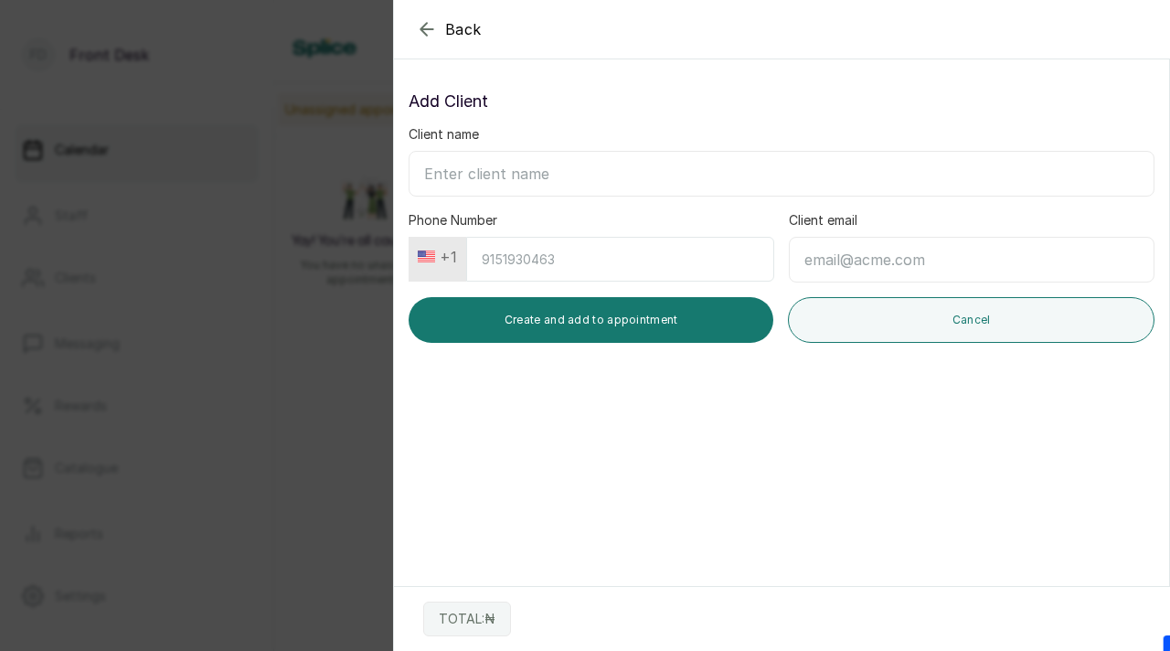
click at [793, 218] on label "Client email" at bounding box center [823, 220] width 69 height 18
click at [793, 237] on input "Client email" at bounding box center [972, 260] width 366 height 46
click at [704, 179] on input "Client name" at bounding box center [782, 174] width 746 height 46
type input "[PERSON_NAME]"
click at [959, 273] on input "Client email" at bounding box center [972, 260] width 366 height 46
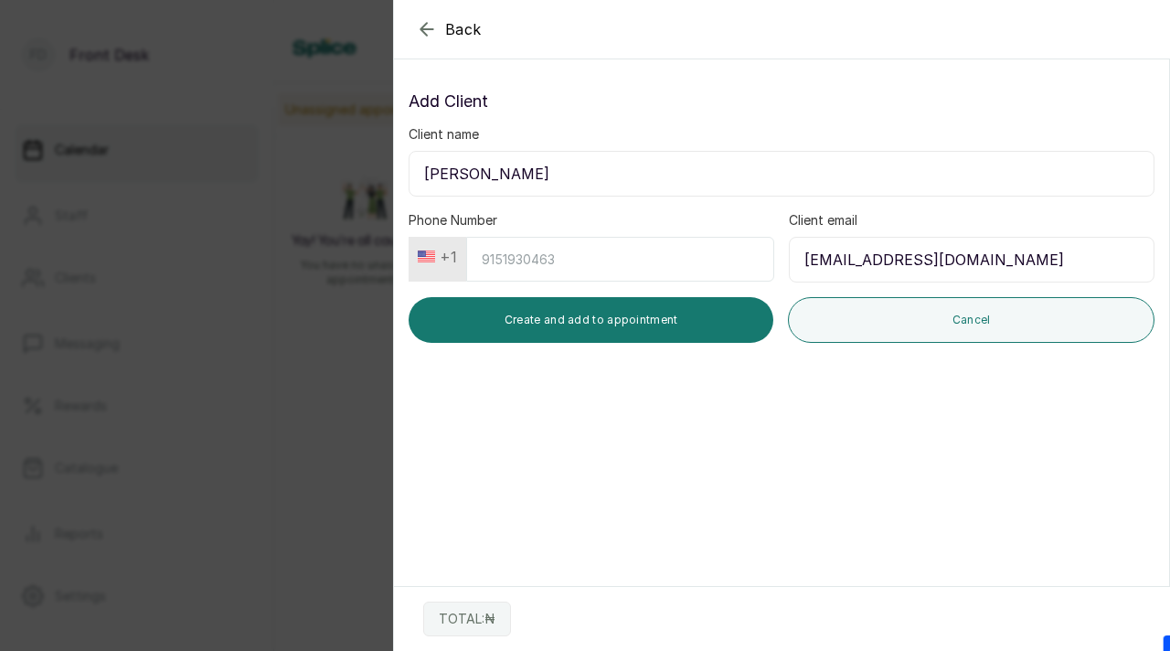
type input "[EMAIL_ADDRESS][DOMAIN_NAME]"
click at [521, 261] on input "Phone Number" at bounding box center [620, 259] width 308 height 45
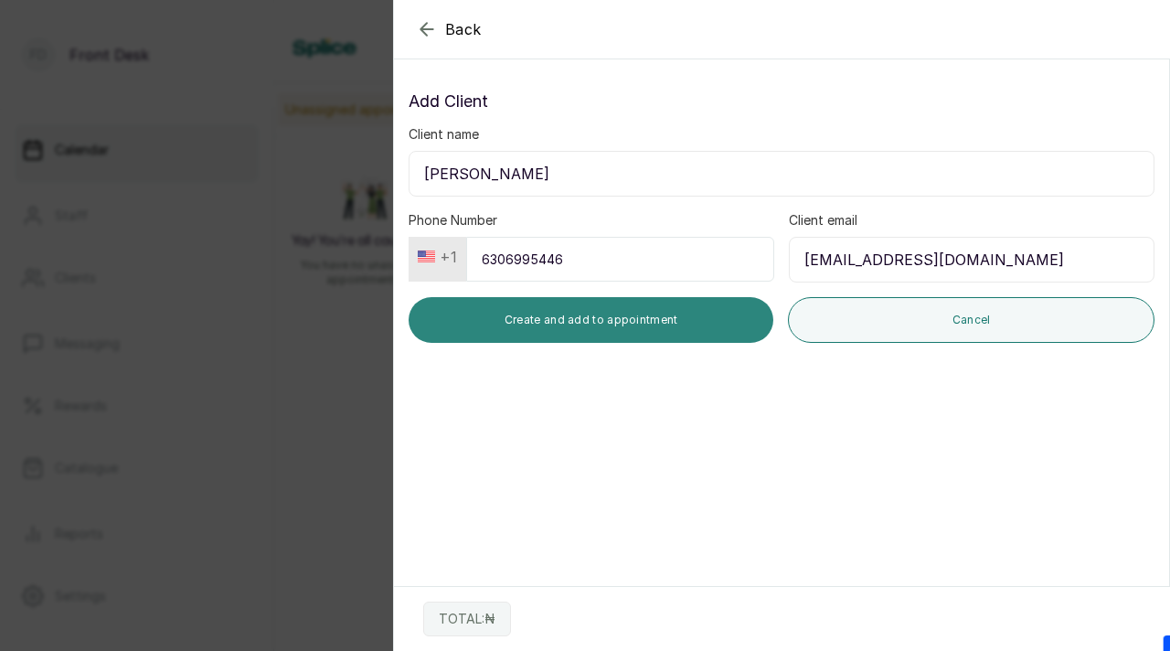
type input "6306995446"
click at [599, 325] on button "Create and add to appointment" at bounding box center [591, 320] width 365 height 46
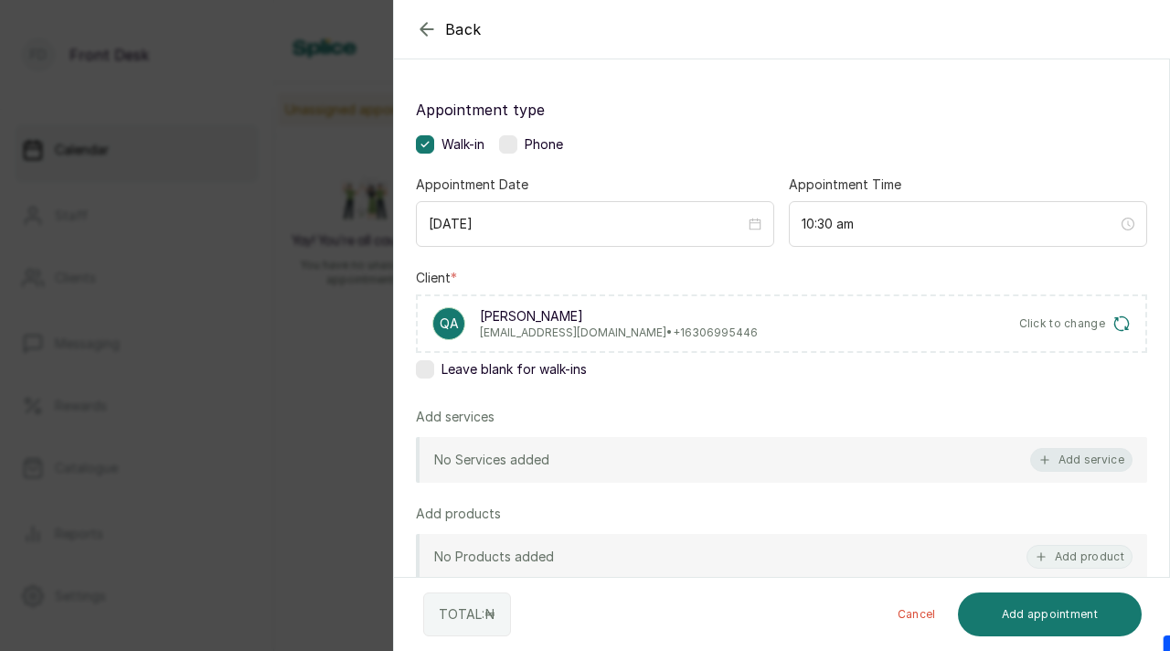
scroll to position [123, 0]
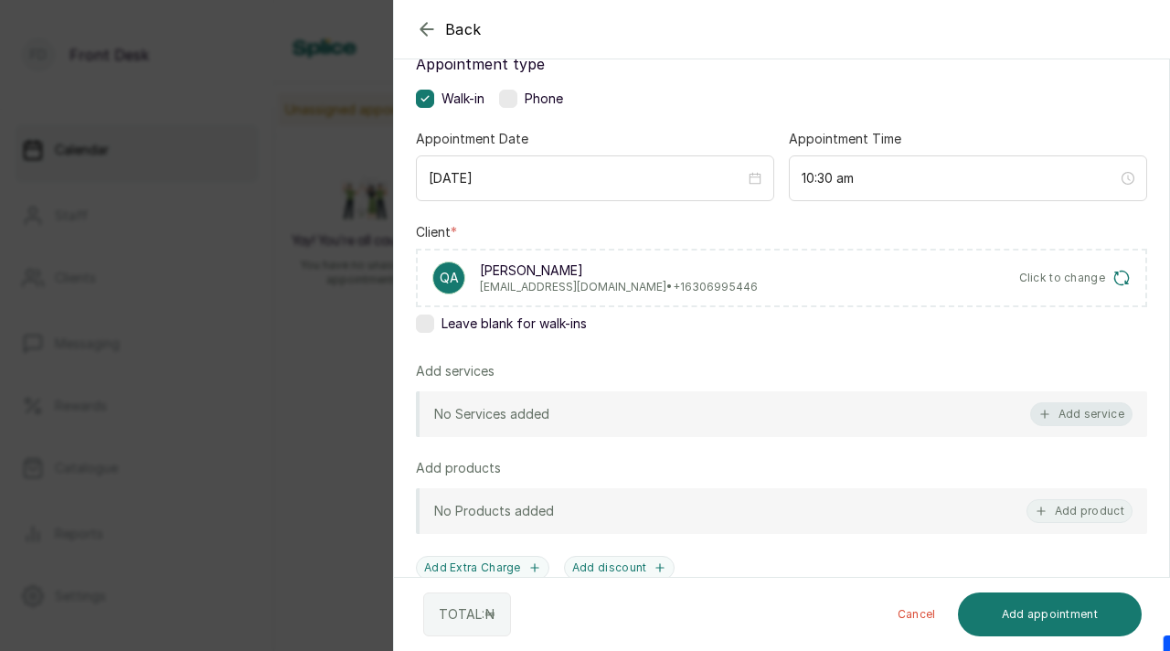
click at [1074, 412] on button "Add service" at bounding box center [1081, 414] width 102 height 24
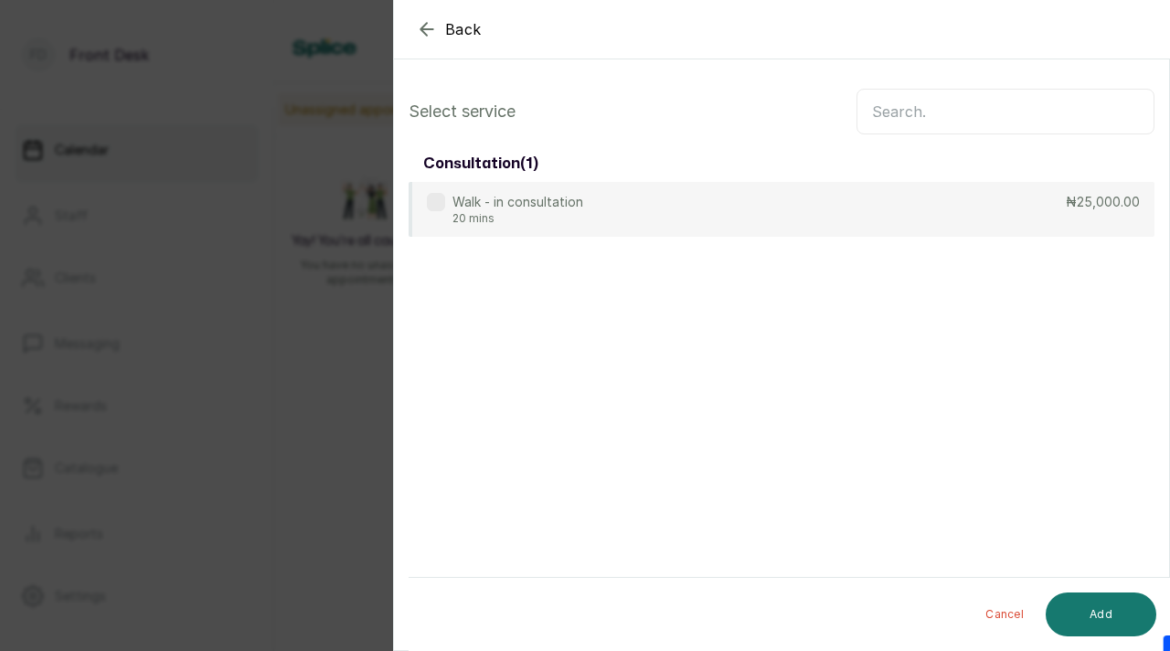
click at [911, 108] on input "text" at bounding box center [1006, 112] width 298 height 46
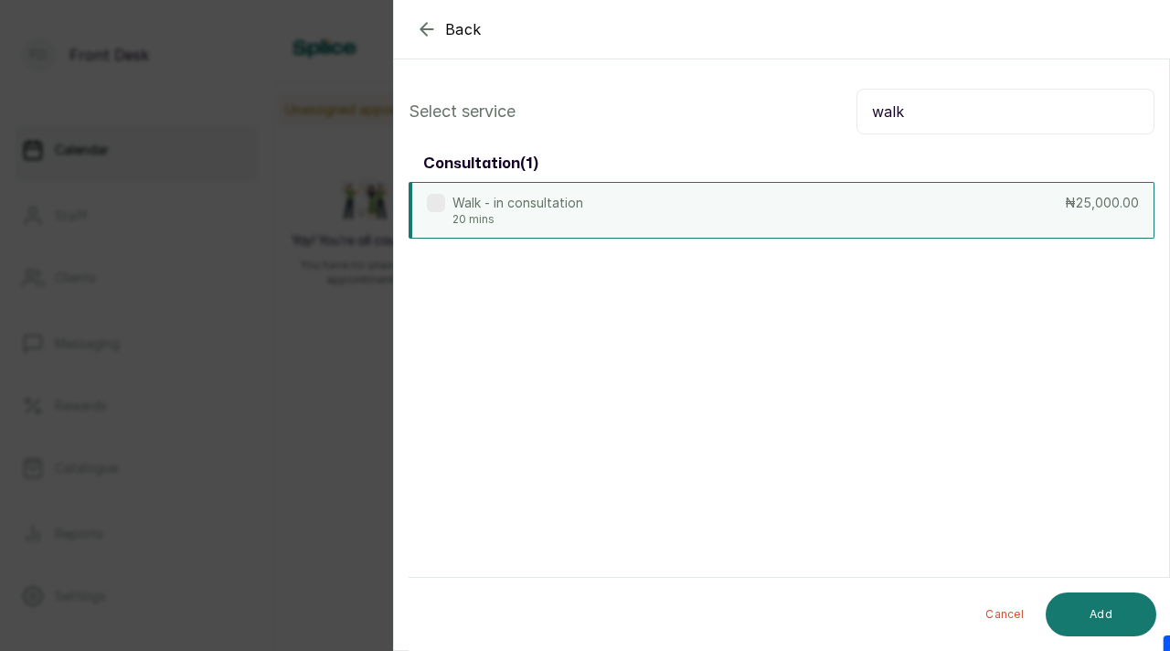
type input "walk"
click at [831, 192] on div "Walk - in consultation 20 mins ₦25,000.00" at bounding box center [782, 210] width 746 height 57
click at [1097, 599] on button "Add" at bounding box center [1101, 614] width 111 height 44
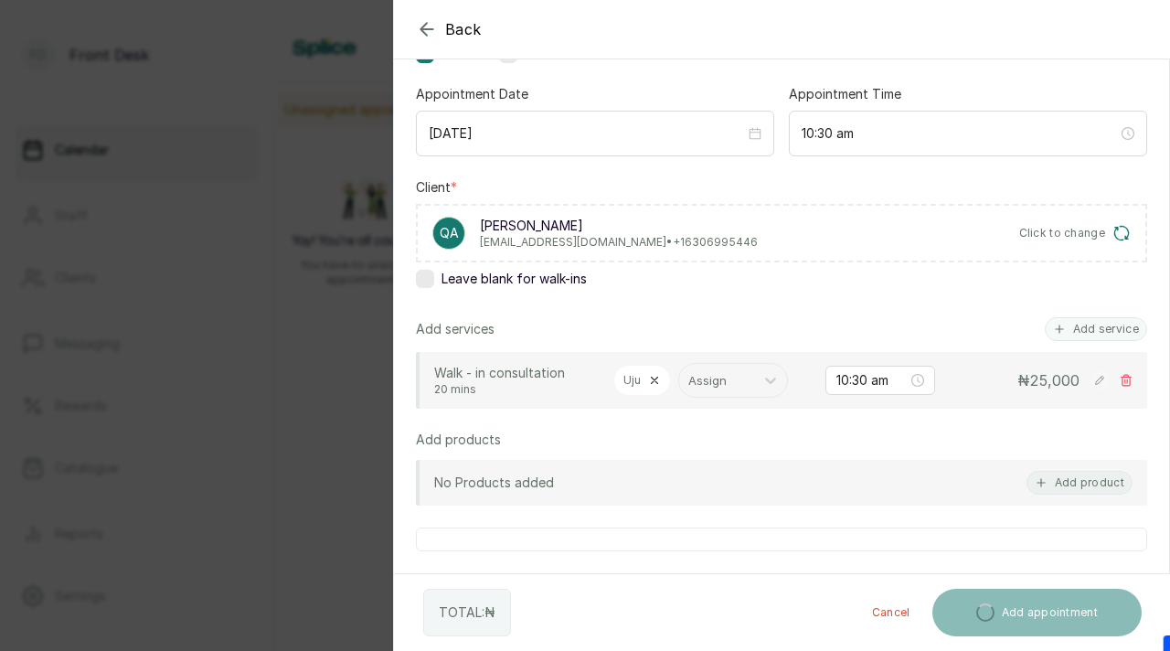
scroll to position [173, 0]
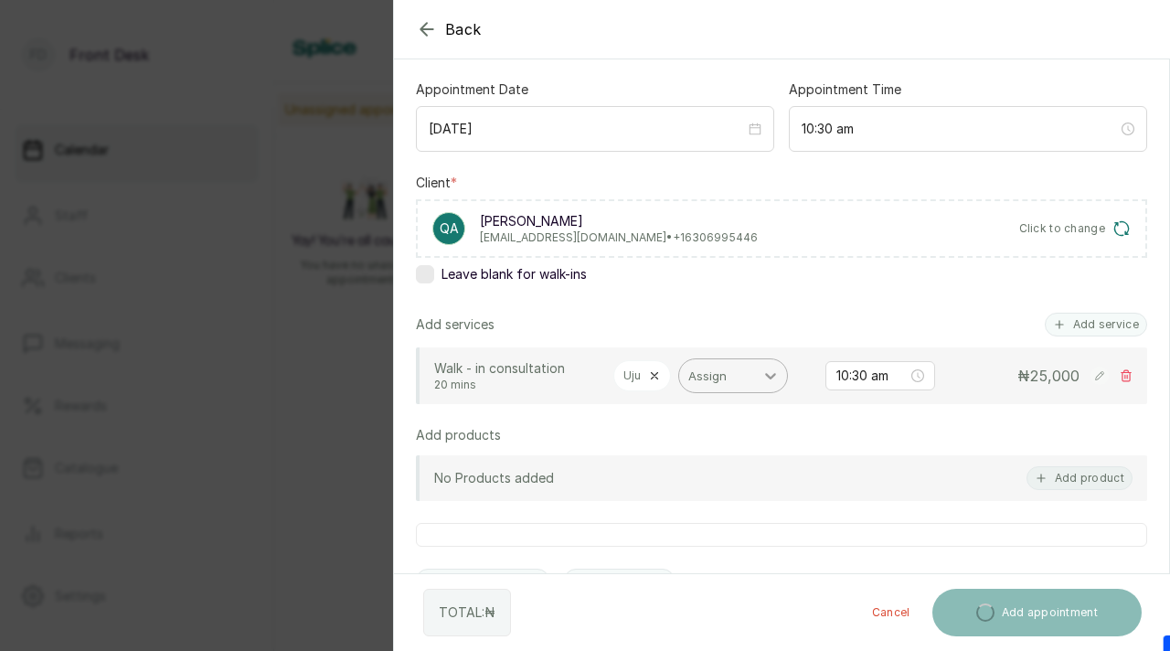
click at [761, 377] on icon at bounding box center [770, 376] width 18 height 18
click at [788, 299] on div "Appointment type Walk-in Phone Appointment Date 2025/08/12 Appointment Time 10:…" at bounding box center [781, 386] width 775 height 808
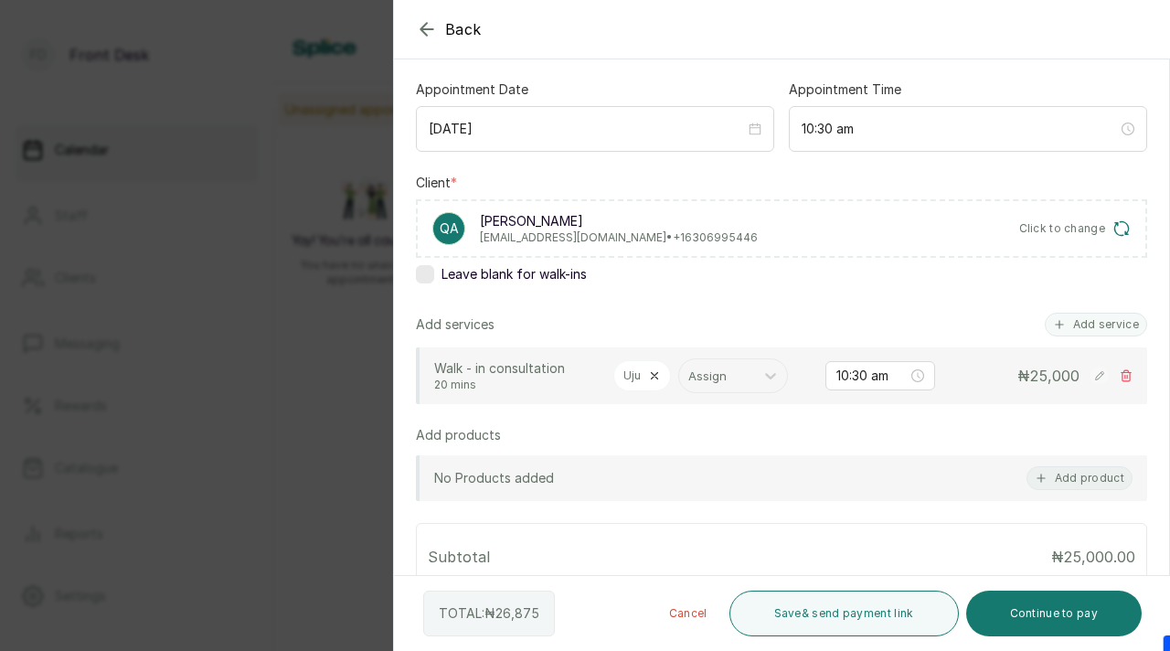
click at [1012, 609] on button "Continue to pay" at bounding box center [1054, 614] width 176 height 46
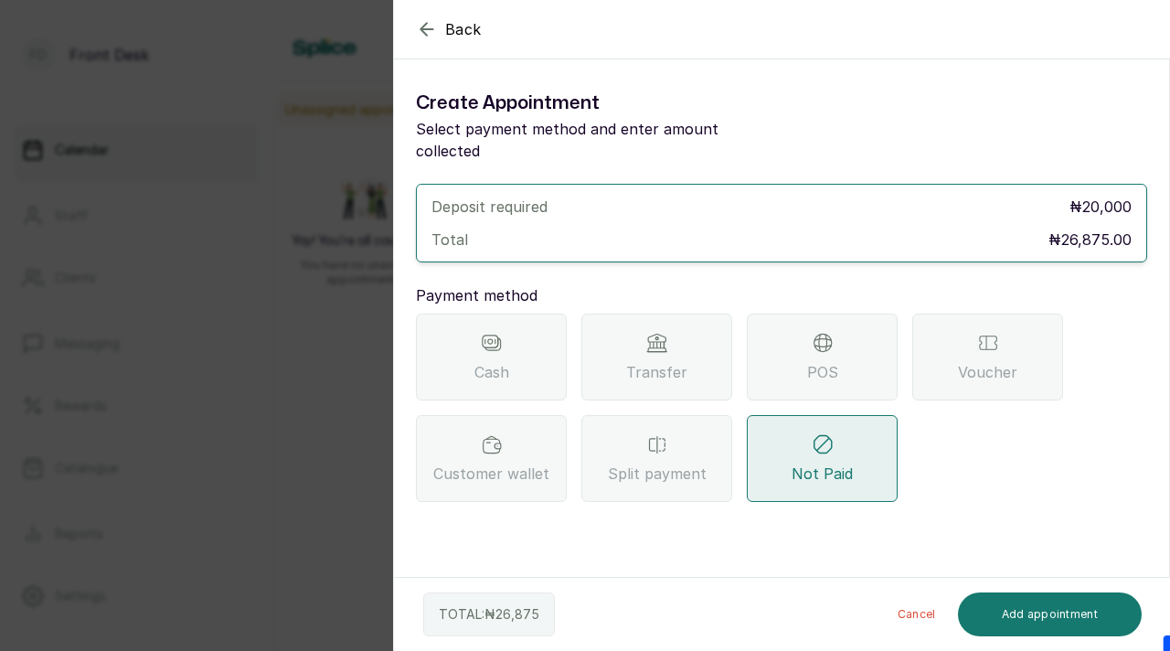
click at [661, 332] on div "Transfer" at bounding box center [656, 357] width 151 height 87
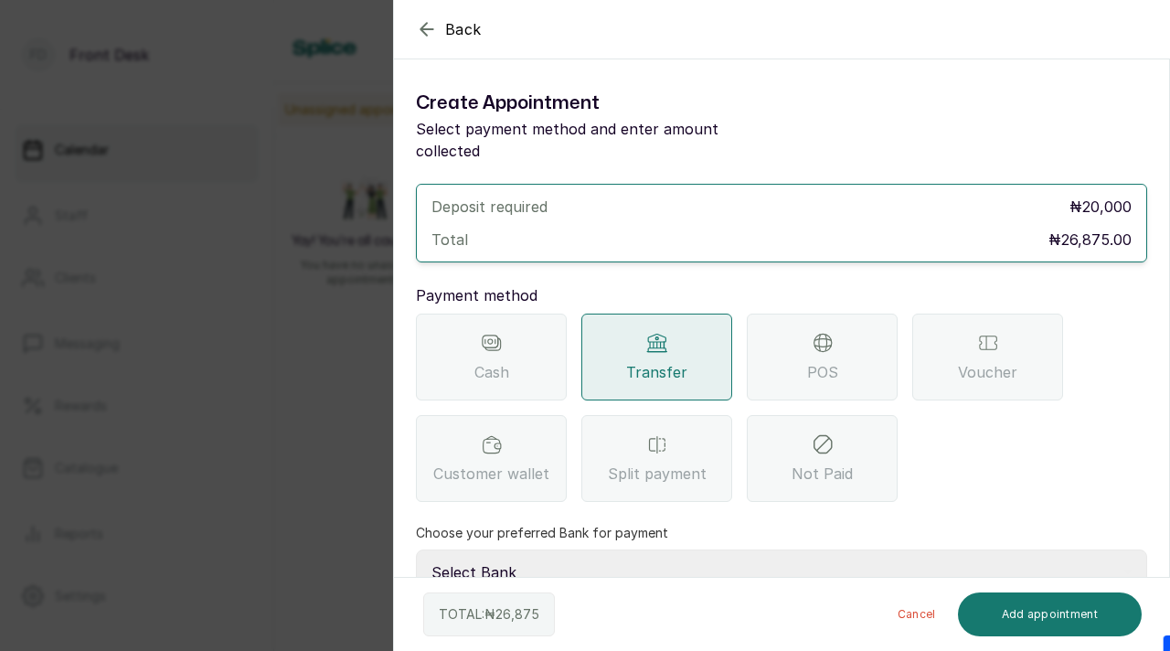
click at [595, 554] on select "Select Bank DONNA ONYENDI Fairmoney Microfinance Bank SKN ANALYTICS MED AESTH. …" at bounding box center [781, 572] width 731 height 46
select select "43272bc0-21c6-4b19-b9fb-c2093b8603c2"
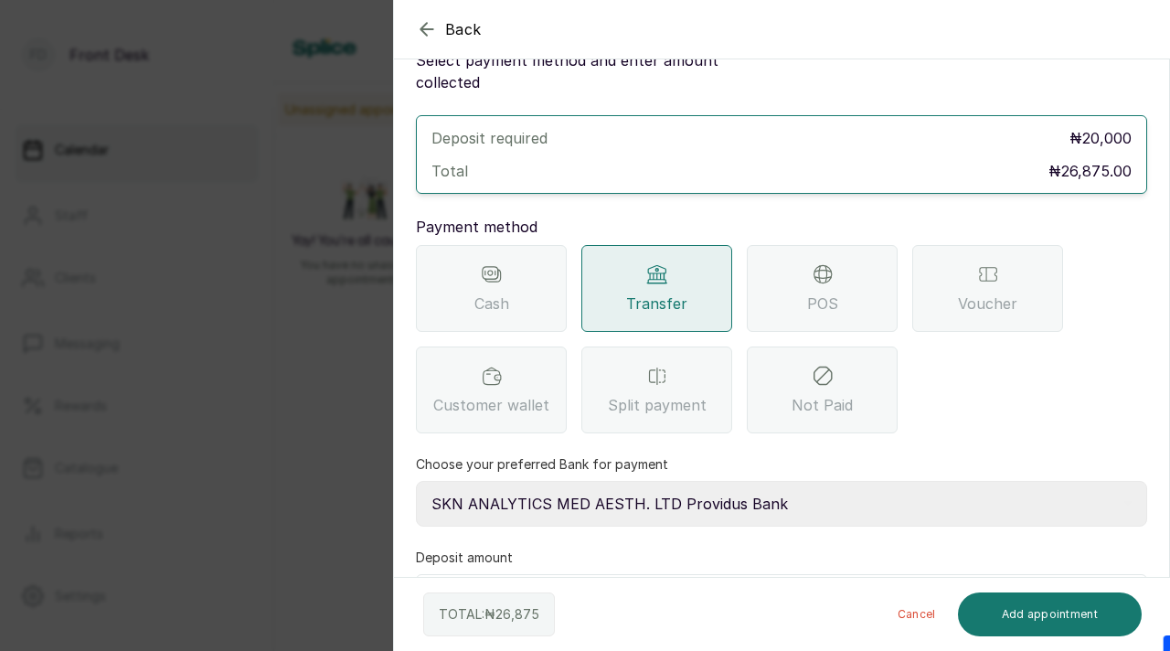
scroll to position [108, 0]
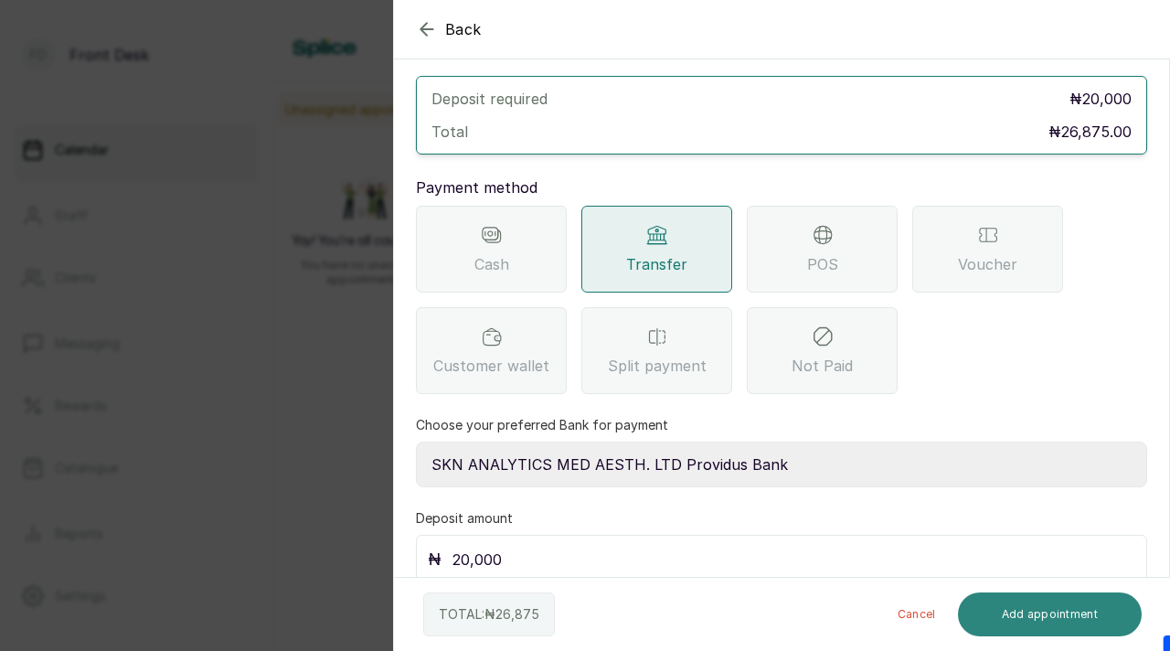
click at [1020, 605] on button "Add appointment" at bounding box center [1050, 614] width 185 height 44
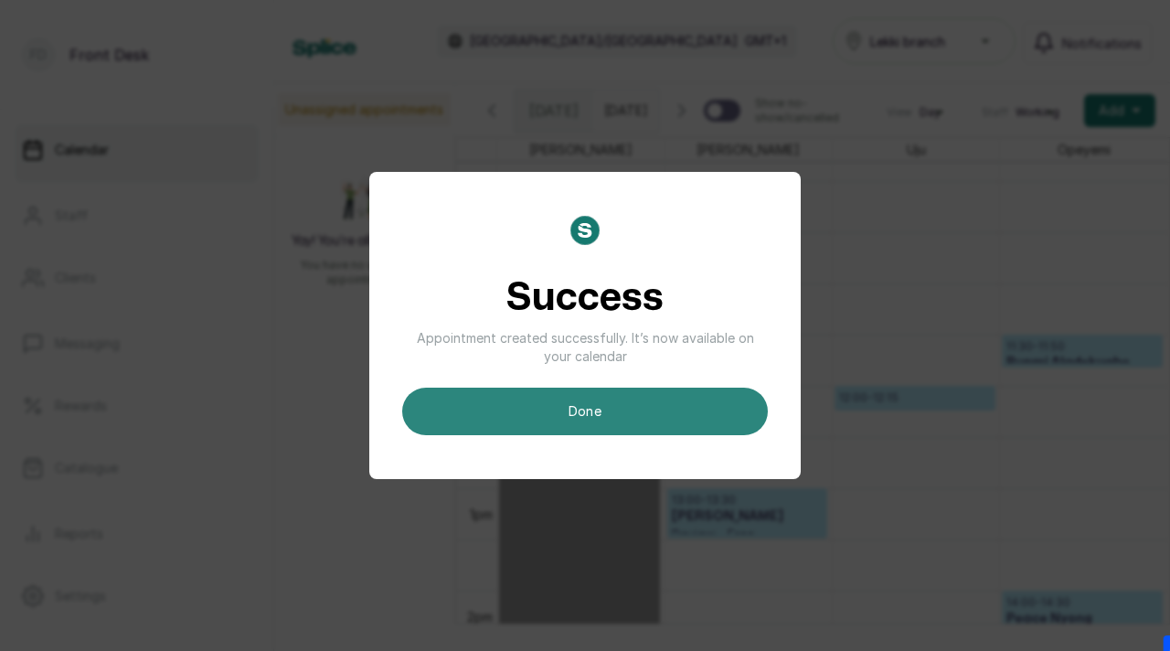
click at [716, 401] on button "done" at bounding box center [585, 412] width 366 height 48
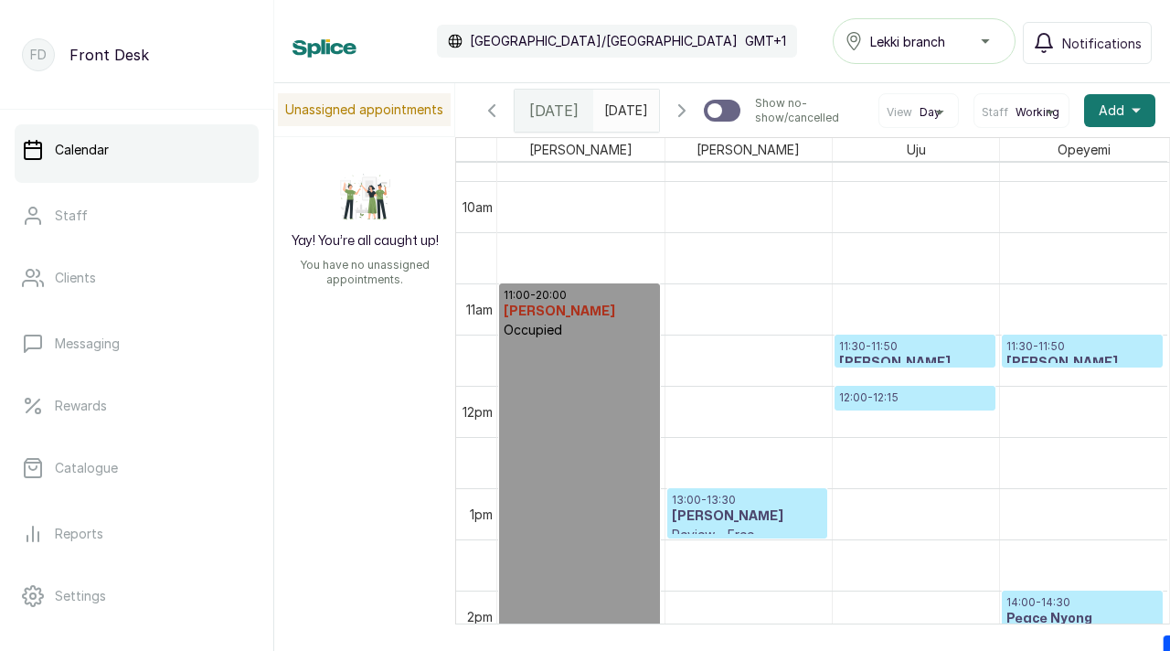
scroll to position [942, 0]
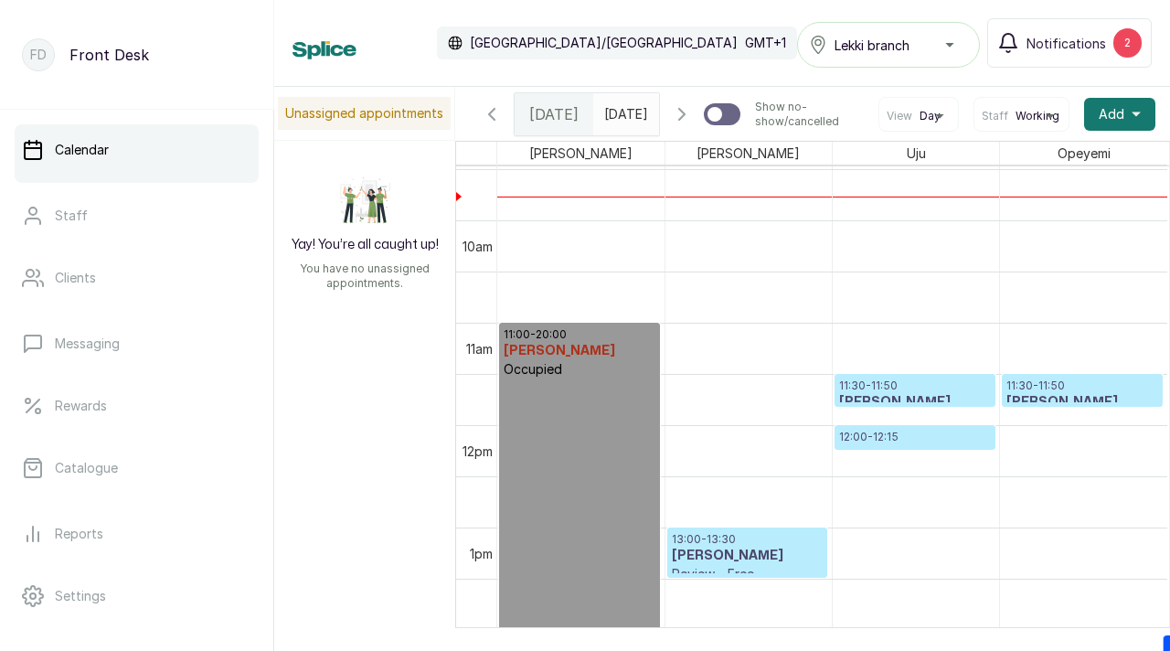
scroll to position [952, 0]
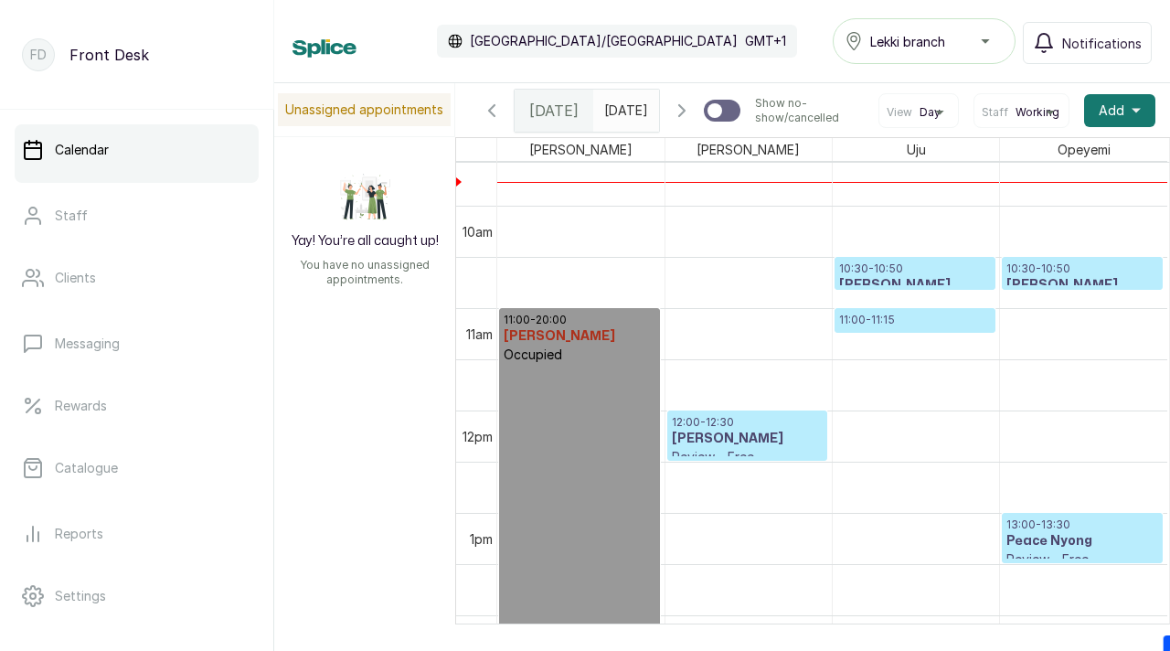
click at [928, 276] on p "10:30 - 10:50" at bounding box center [915, 268] width 152 height 15
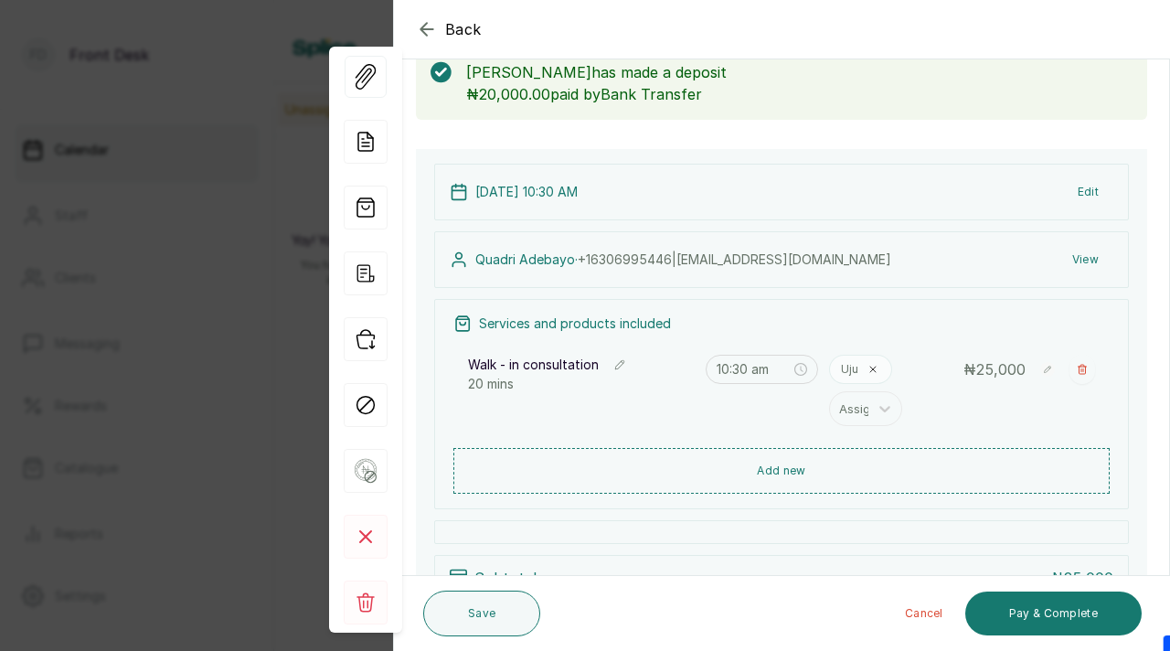
scroll to position [132, 0]
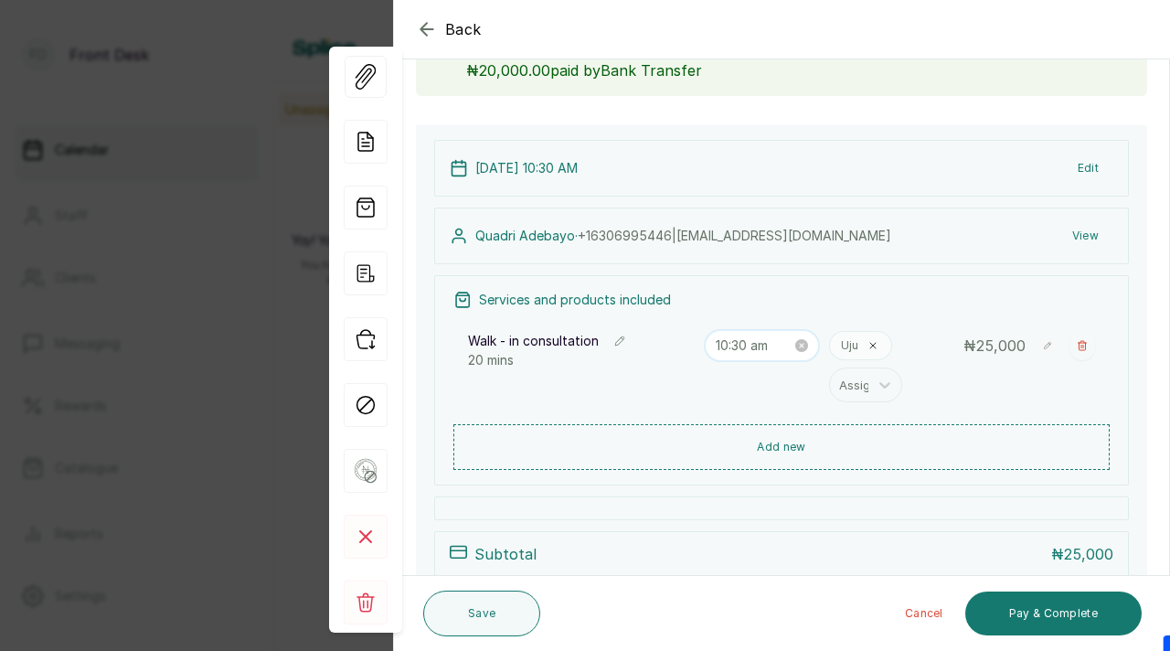
click at [752, 340] on input "10:30 am" at bounding box center [754, 345] width 77 height 20
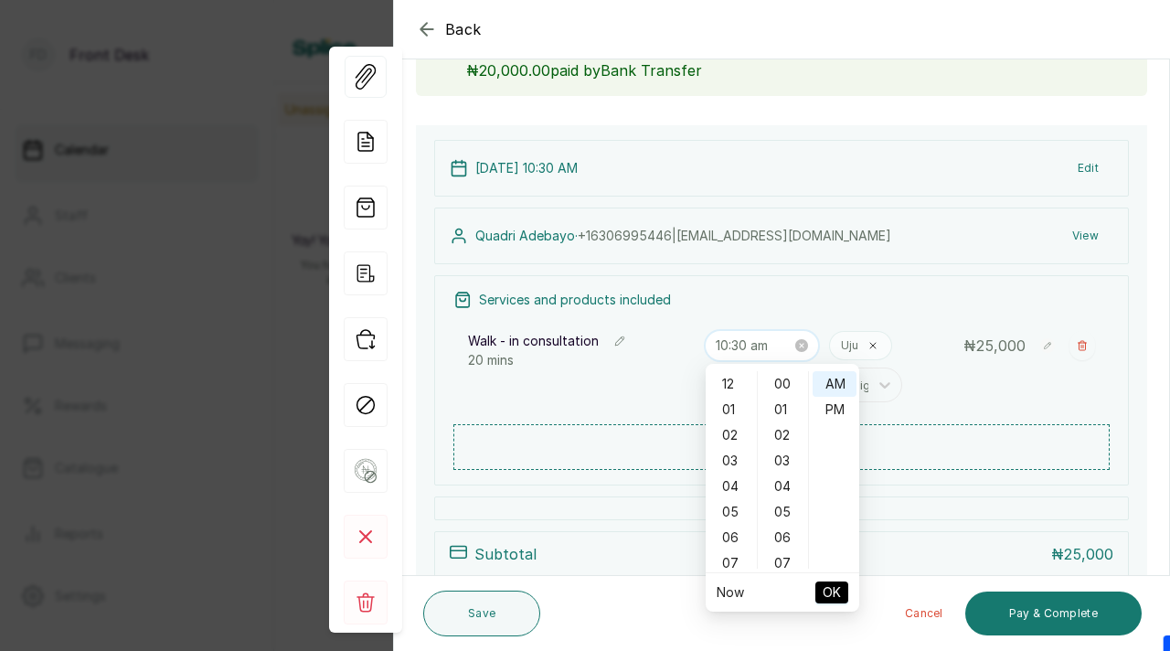
scroll to position [768, 0]
click at [770, 385] on div "30" at bounding box center [783, 384] width 44 height 26
type input "10:30 am"
click at [837, 592] on span "OK" at bounding box center [832, 592] width 18 height 35
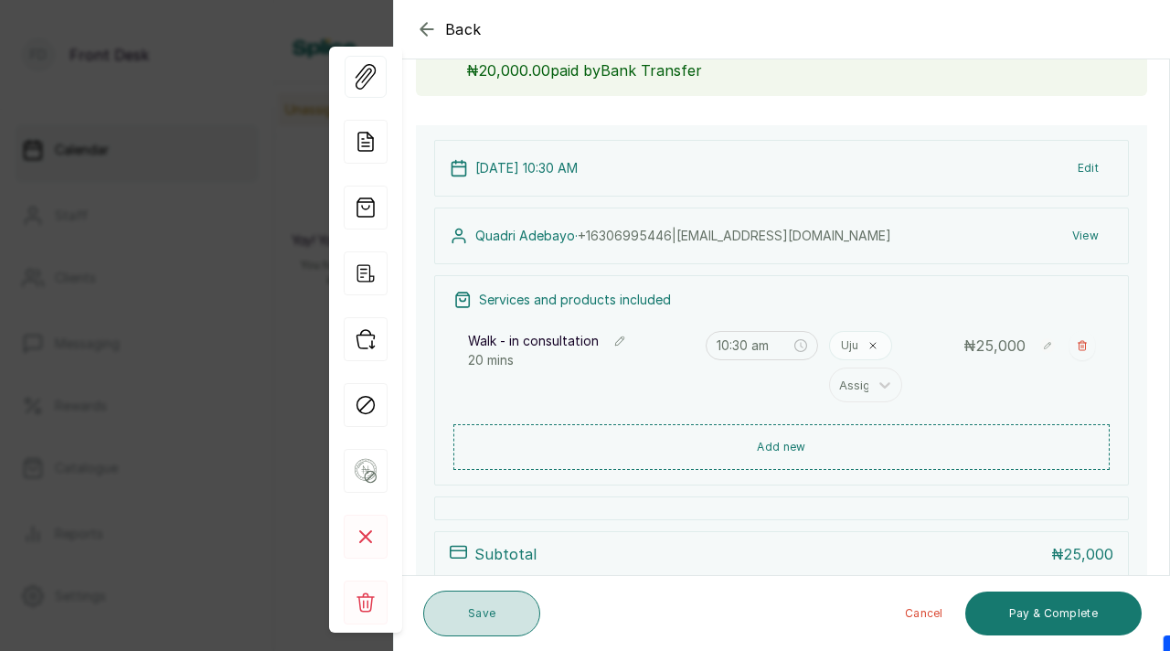
click at [493, 607] on button "Save" at bounding box center [481, 614] width 117 height 46
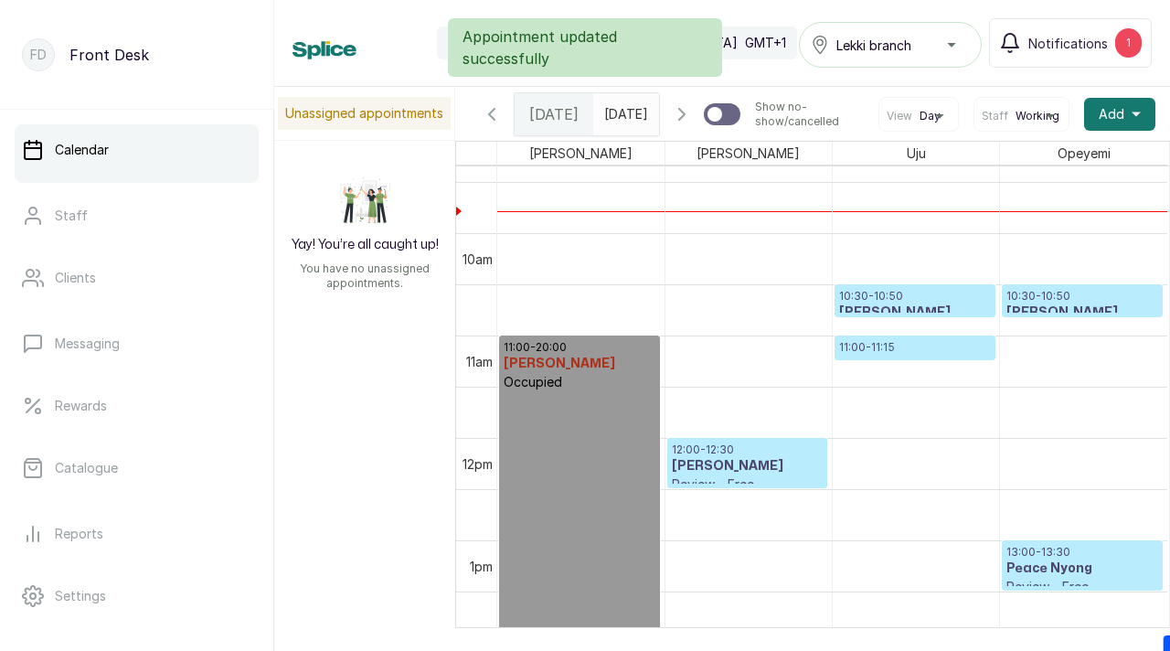
scroll to position [952, 0]
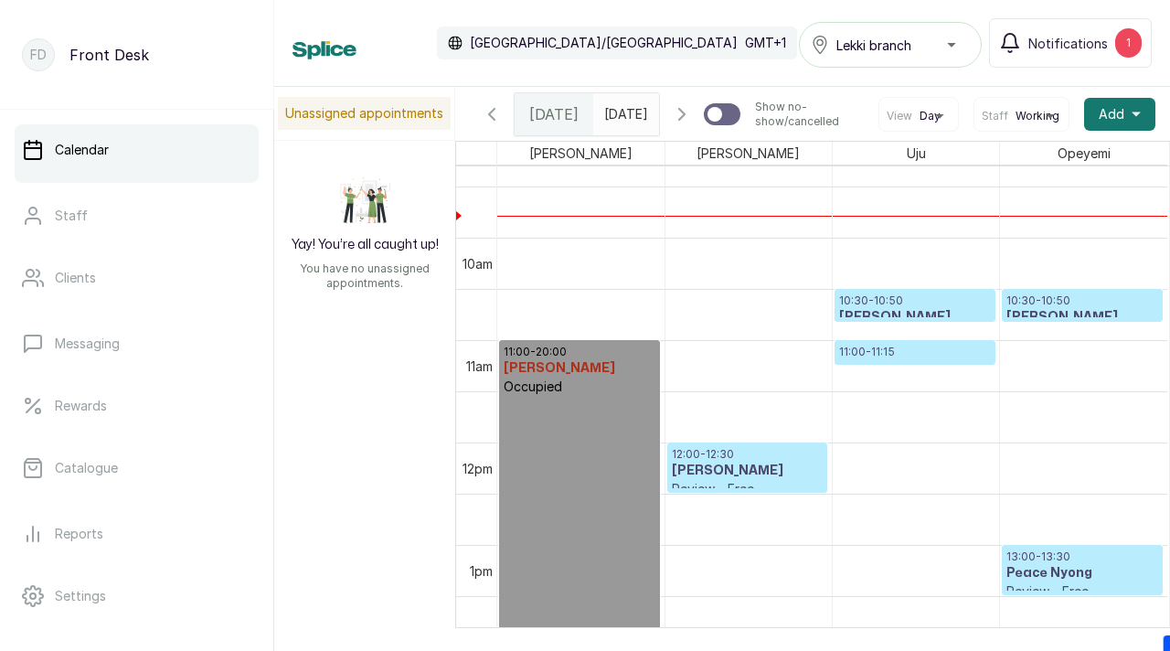
click at [896, 367] on h3 "Obj Echelibe" at bounding box center [915, 368] width 152 height 18
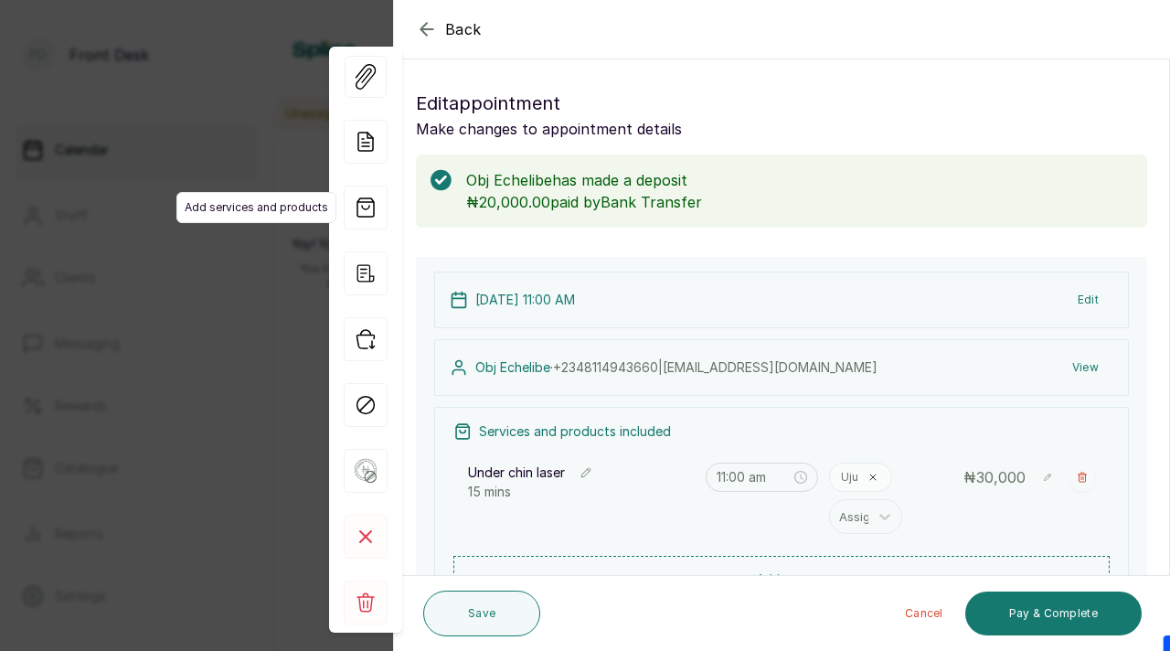
click at [247, 194] on span "Add services and products" at bounding box center [256, 207] width 160 height 31
click at [248, 164] on div "Back Appointment Details Edit appointment Make changes to appointment details O…" at bounding box center [585, 325] width 1170 height 651
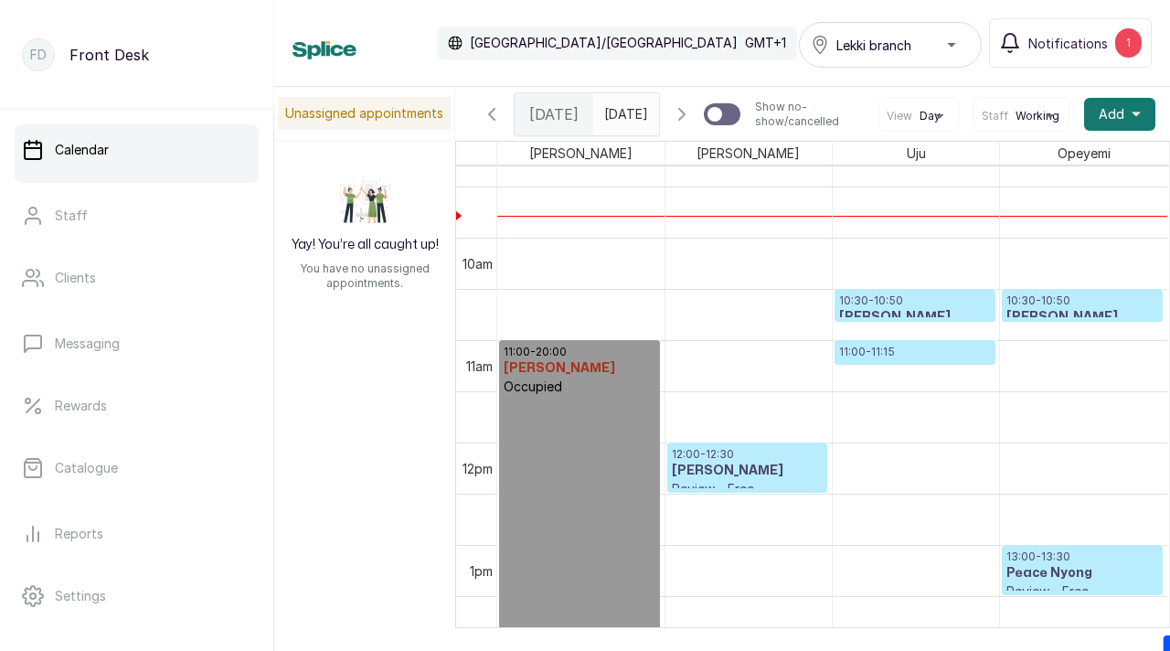
scroll to position [934, 0]
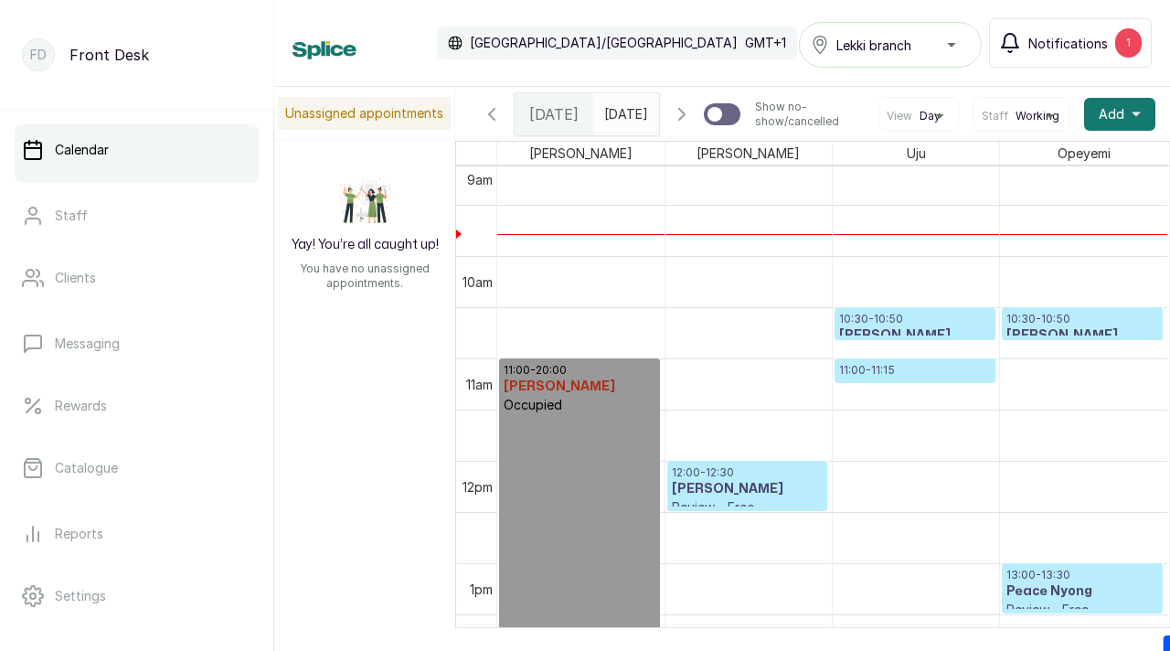
click at [1064, 54] on button "Notifications 1" at bounding box center [1070, 42] width 163 height 49
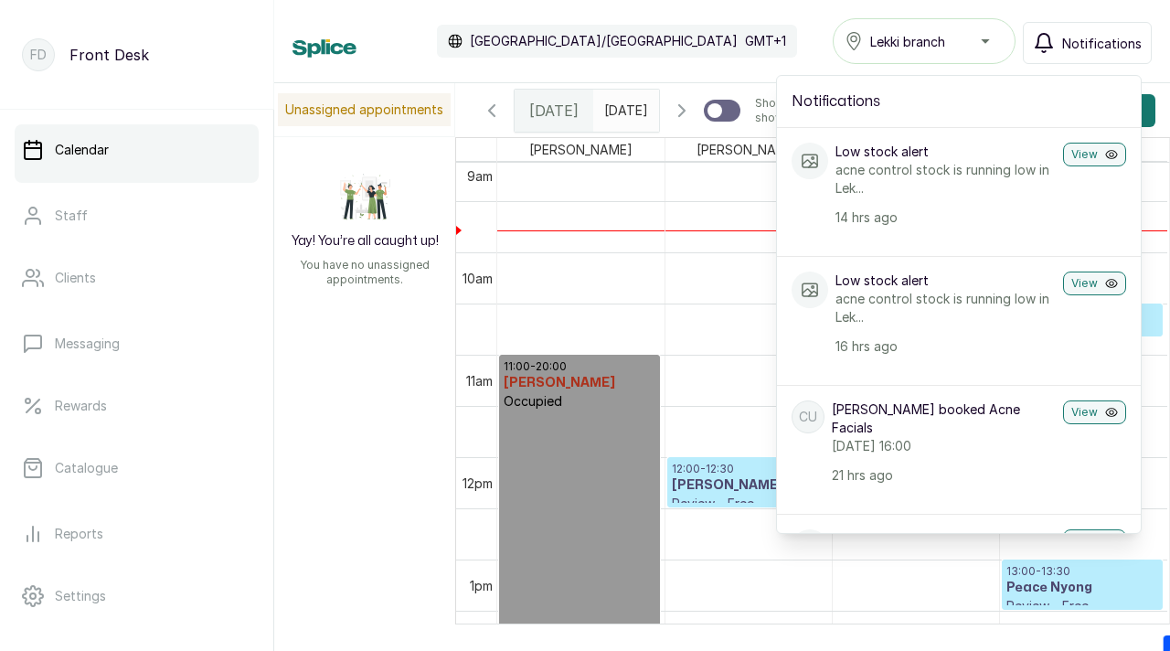
click at [729, 39] on div "Calendar [GEOGRAPHIC_DATA]/[GEOGRAPHIC_DATA] GMT+1 Lekki branch Notifications N…" at bounding box center [722, 41] width 859 height 46
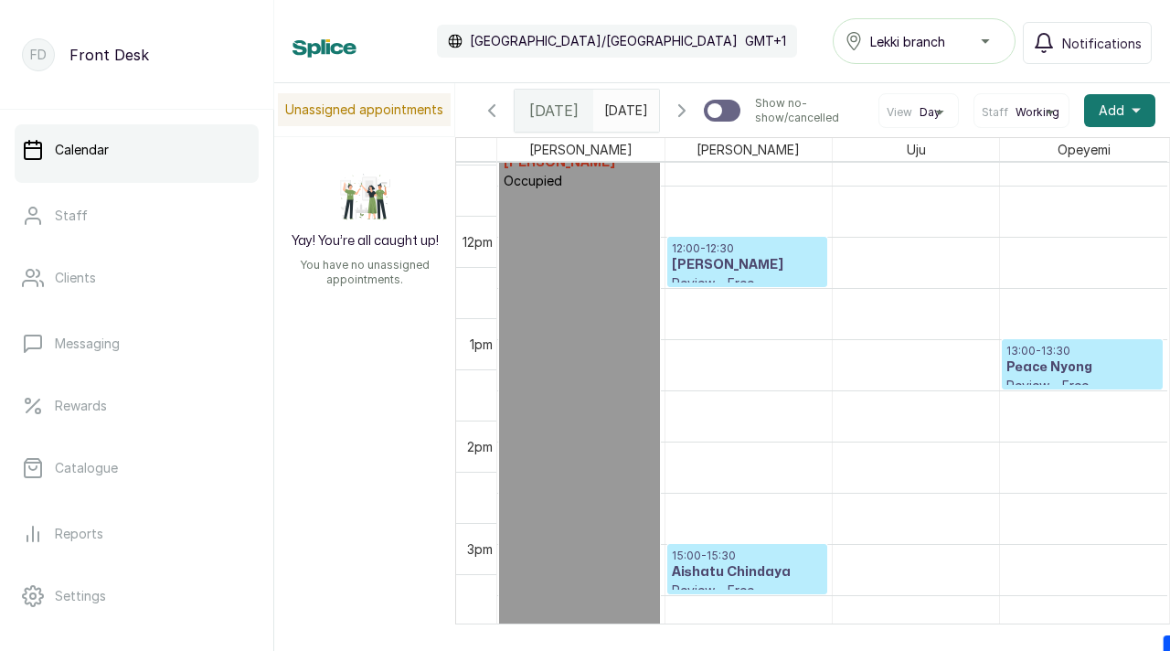
scroll to position [1154, 0]
